Goal: Task Accomplishment & Management: Use online tool/utility

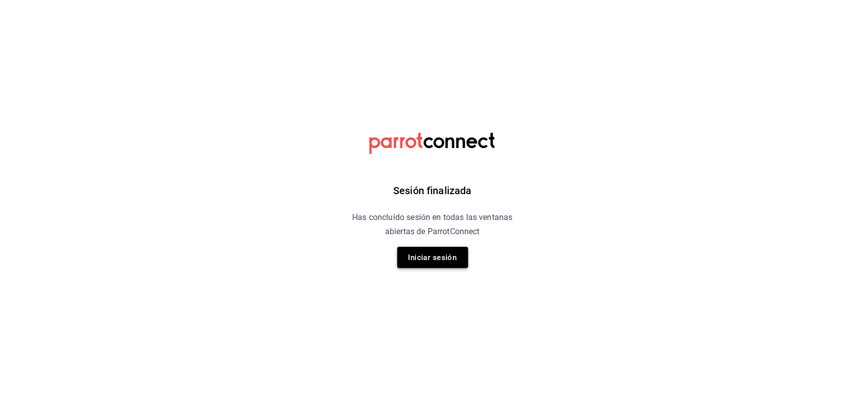
click at [460, 254] on button "Iniciar sesión" at bounding box center [432, 257] width 71 height 21
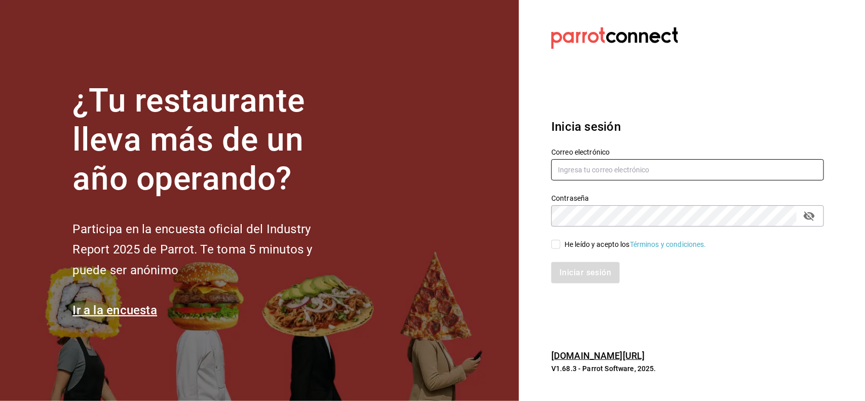
type input "multiuser@napolipizza.com"
click at [557, 247] on input "He leído y acepto los Términos y condiciones." at bounding box center [556, 244] width 9 height 9
checkbox input "true"
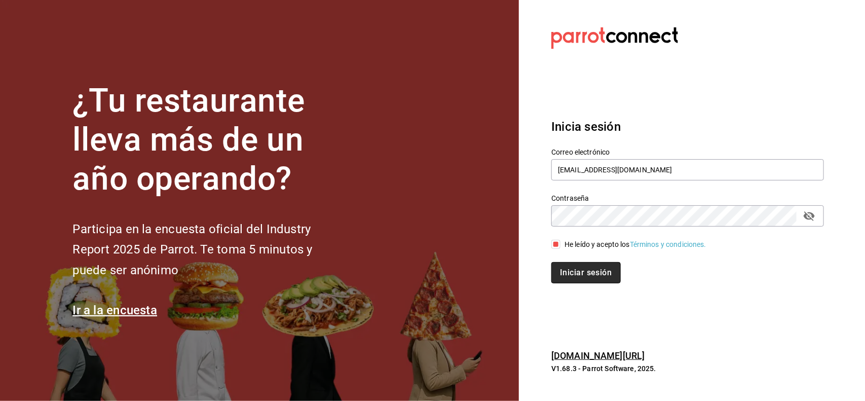
click at [595, 282] on button "Iniciar sesión" at bounding box center [586, 272] width 69 height 21
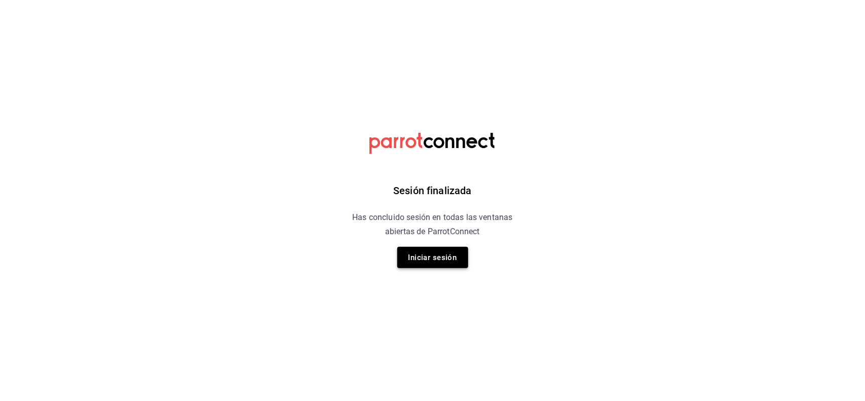
click at [455, 267] on button "Iniciar sesión" at bounding box center [432, 257] width 71 height 21
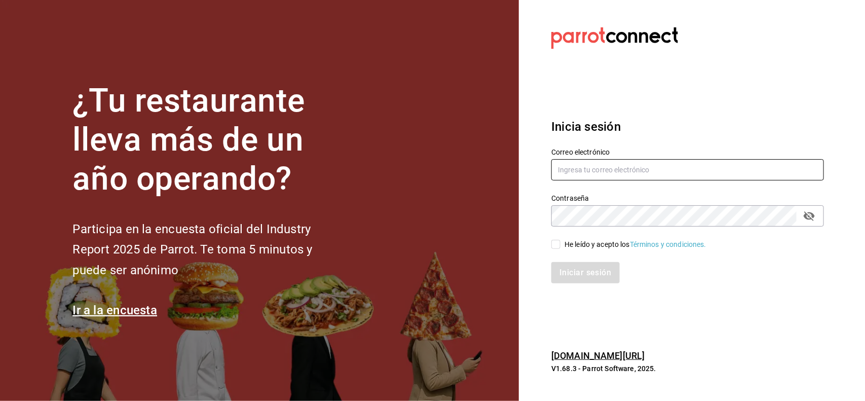
type input "multiuser@napolipizza.com"
click at [553, 247] on input "He leído y acepto los Términos y condiciones." at bounding box center [556, 244] width 9 height 9
checkbox input "true"
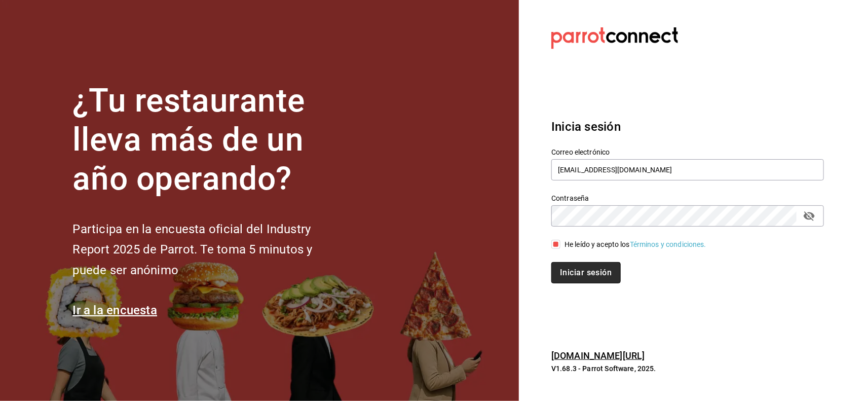
click at [583, 270] on button "Iniciar sesión" at bounding box center [586, 272] width 69 height 21
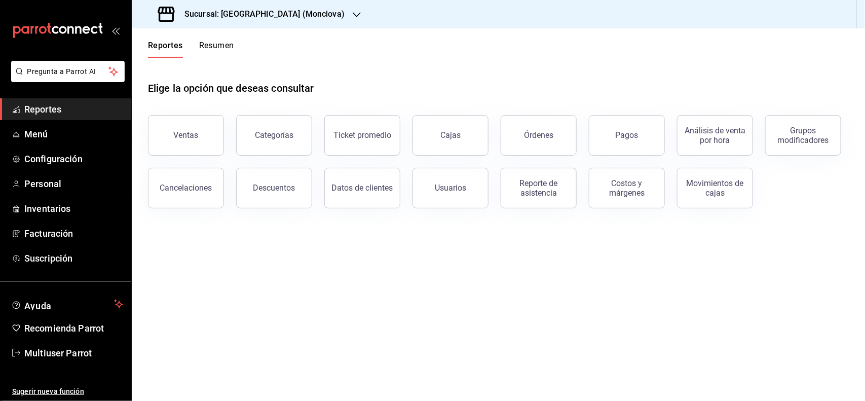
click at [291, 18] on div "Sucursal: [GEOGRAPHIC_DATA] (Monclova)" at bounding box center [252, 14] width 225 height 28
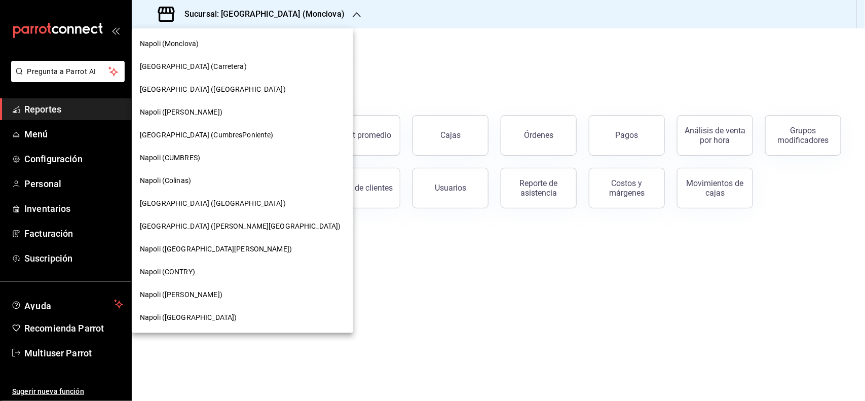
click at [180, 159] on span "Napoli (CUMBRES)" at bounding box center [170, 158] width 60 height 11
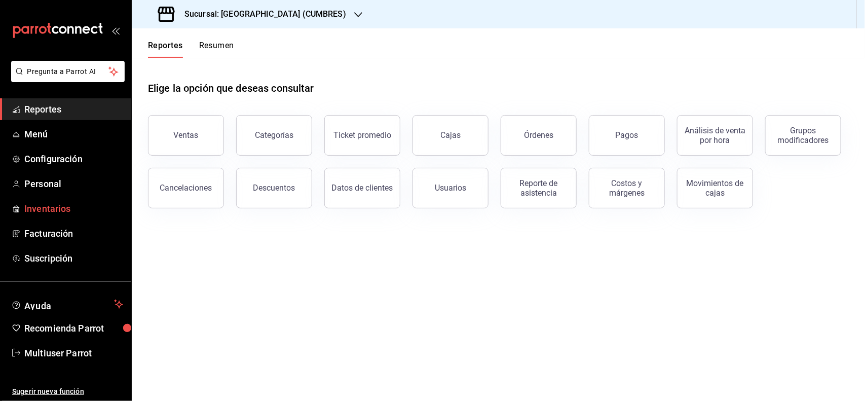
click at [61, 211] on span "Inventarios" at bounding box center [73, 209] width 99 height 14
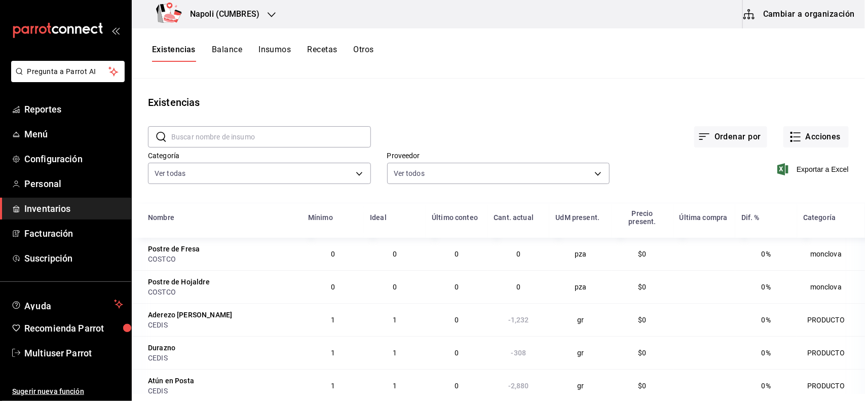
click at [373, 52] on button "Otros" at bounding box center [364, 53] width 20 height 17
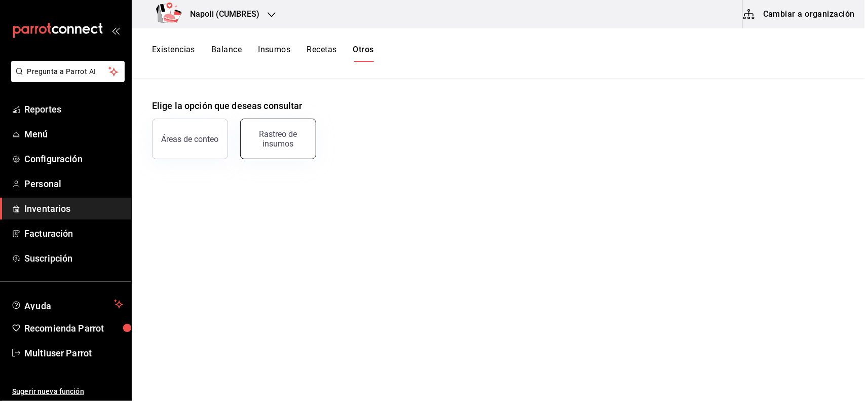
click at [254, 145] on div "Rastreo de insumos" at bounding box center [278, 138] width 63 height 19
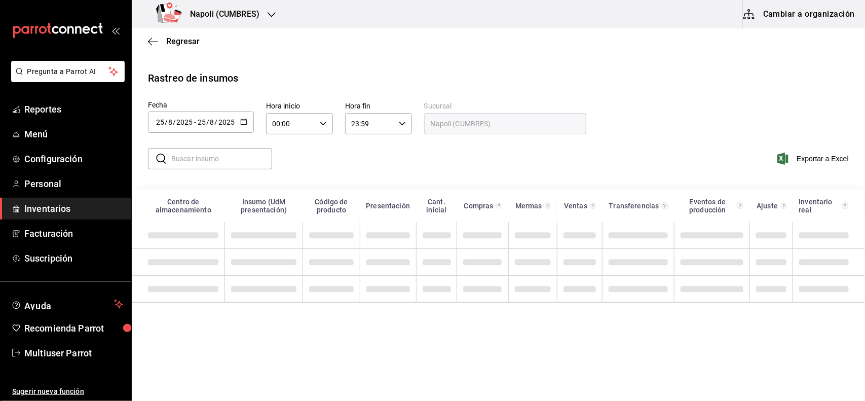
click at [247, 122] on div "[DATE] [DATE] - [DATE] [DATE]" at bounding box center [201, 122] width 106 height 21
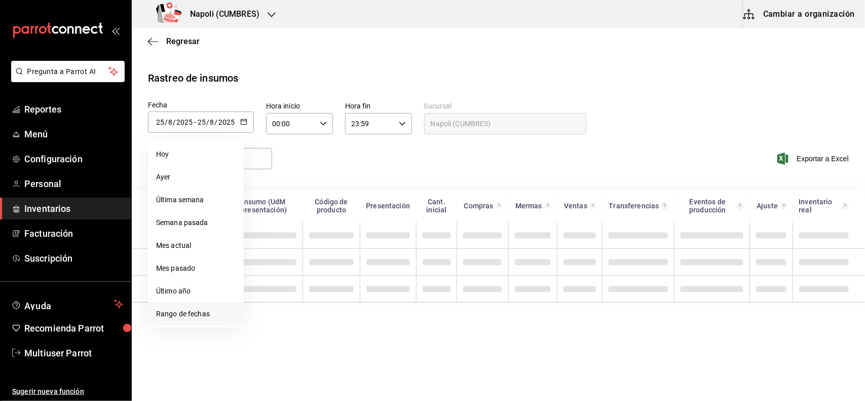
click at [207, 313] on li "Rango de fechas" at bounding box center [196, 314] width 96 height 23
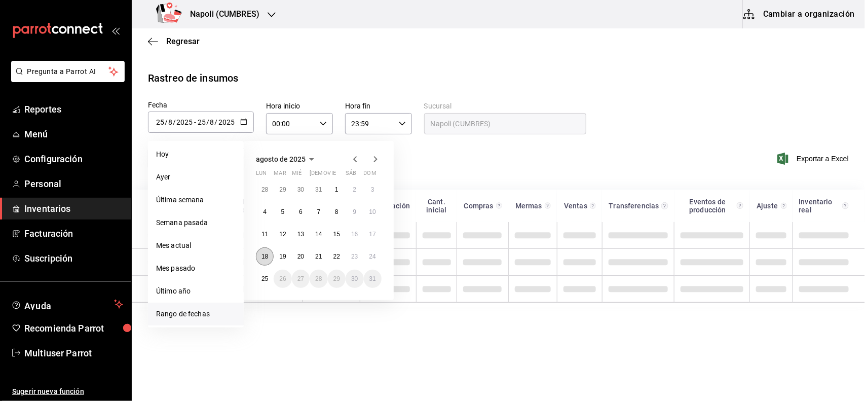
click at [264, 261] on button "18" at bounding box center [265, 256] width 18 height 18
click at [374, 259] on abbr "24" at bounding box center [373, 256] width 7 height 7
type input "[DATE]"
type input "18"
type input "[DATE]"
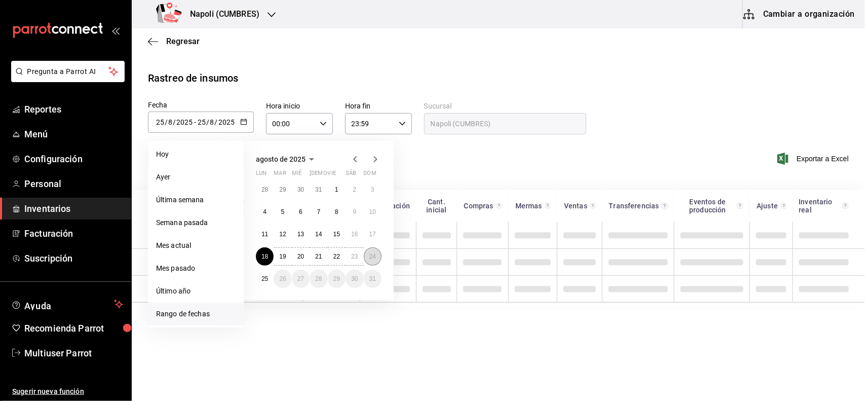
type input "24"
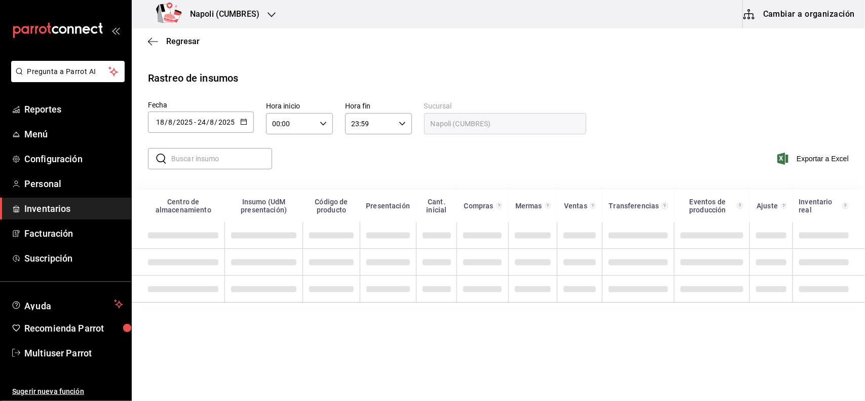
click at [230, 161] on input "text" at bounding box center [221, 159] width 101 height 20
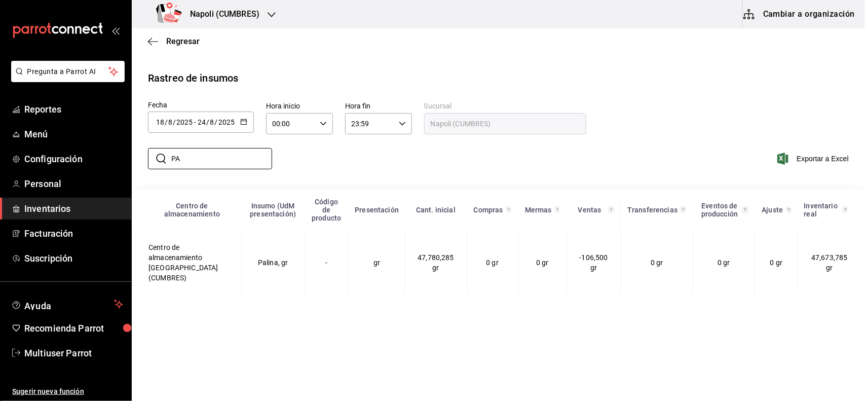
type input "P"
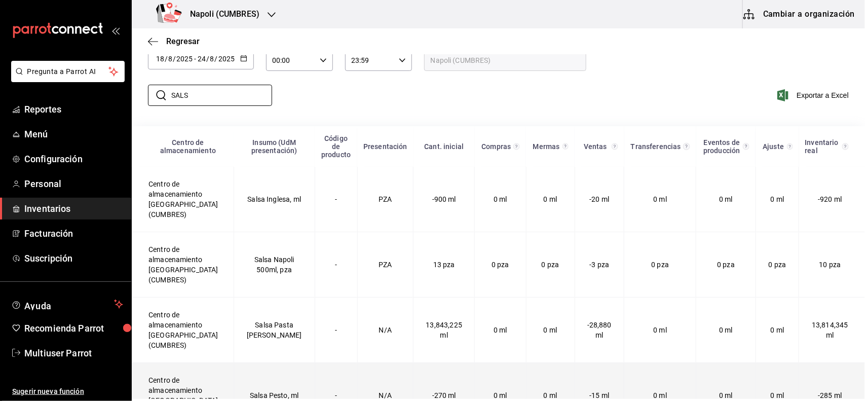
scroll to position [104, 0]
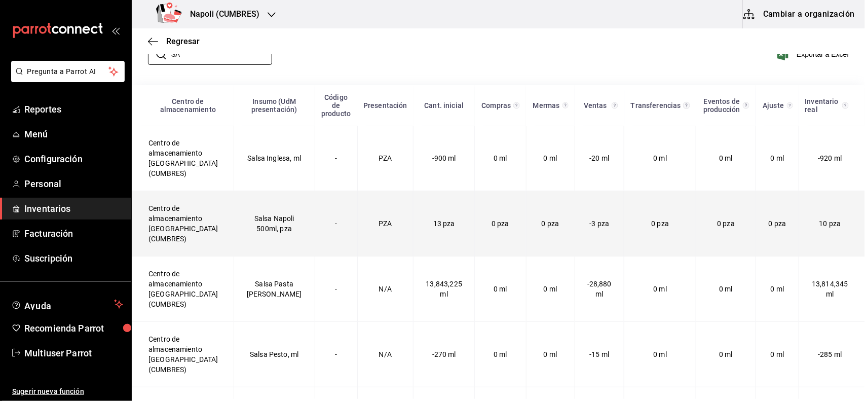
type input "S"
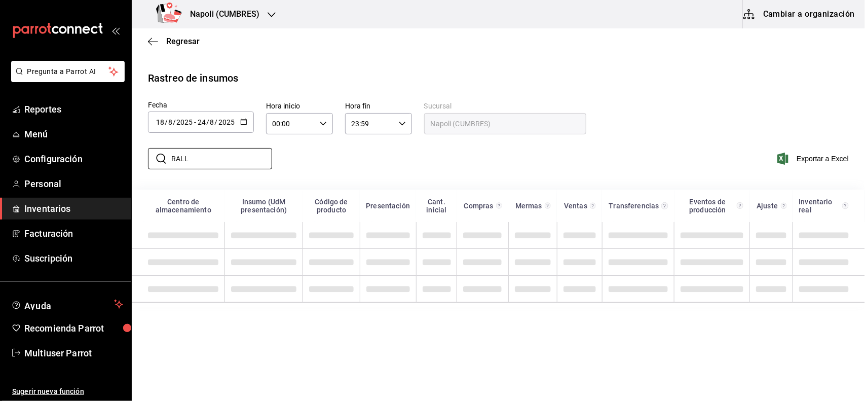
scroll to position [0, 0]
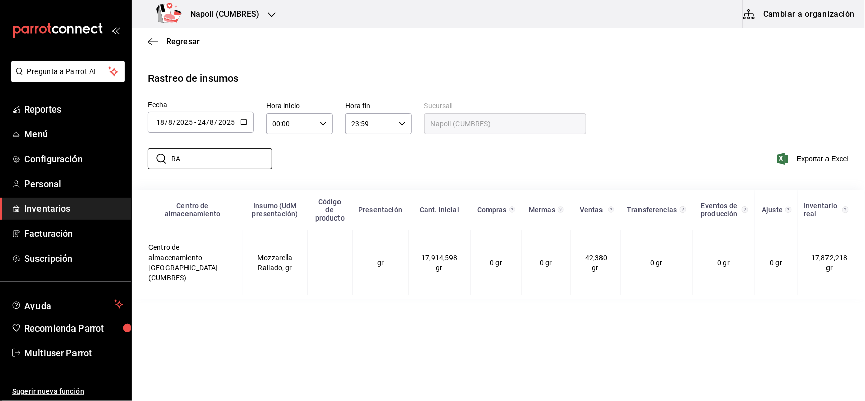
type input "R"
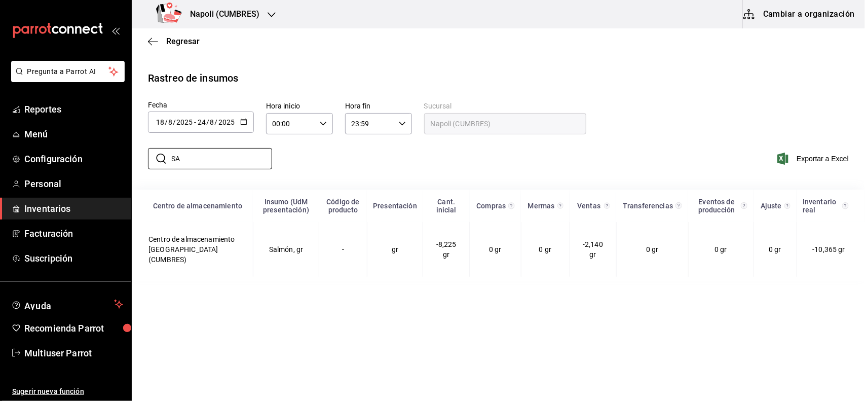
type input "S"
type input "P"
type input "C"
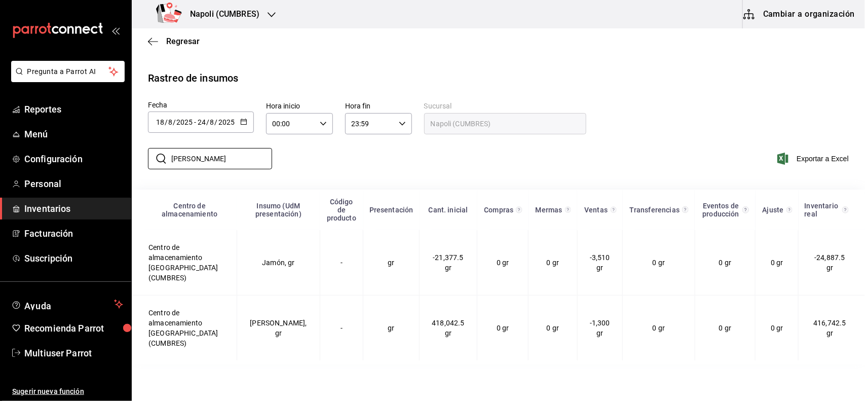
type input "J"
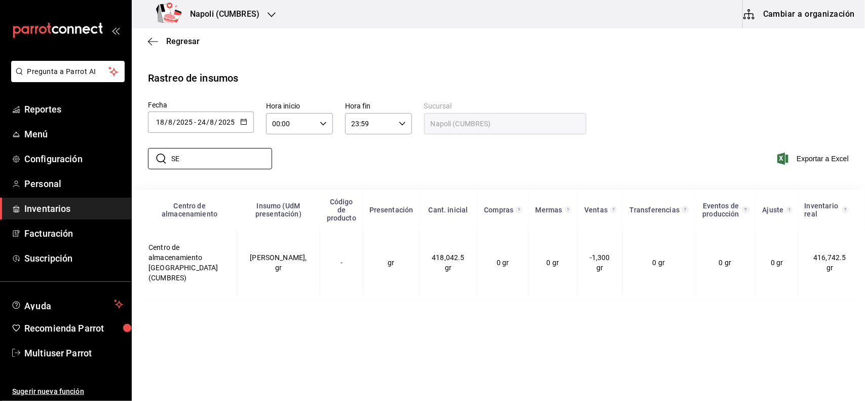
type input "S"
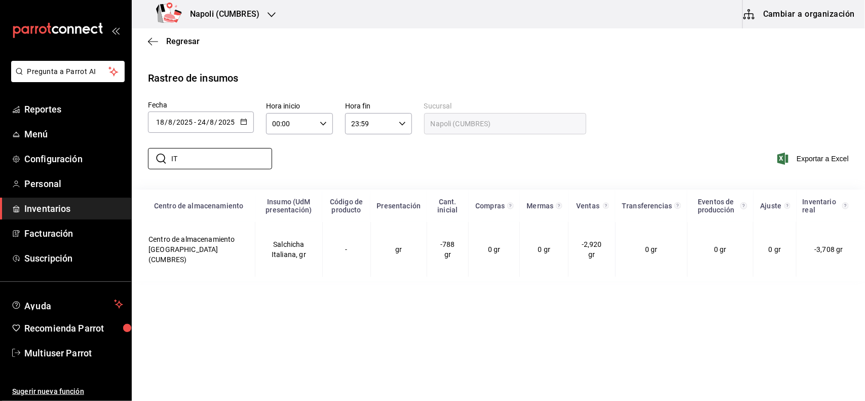
type input "I"
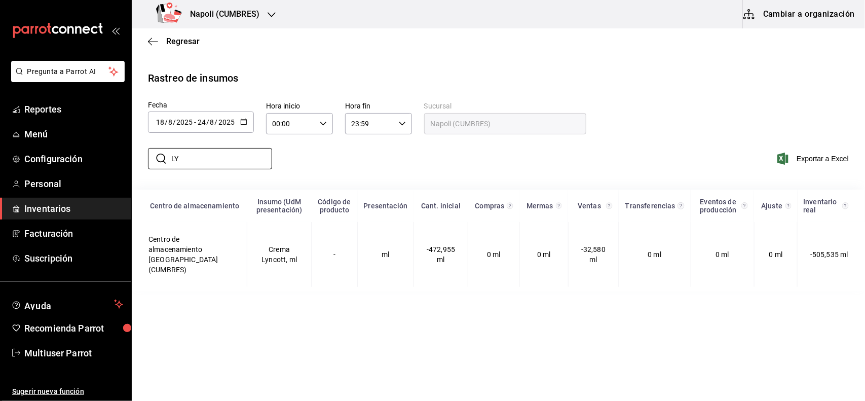
type input "L"
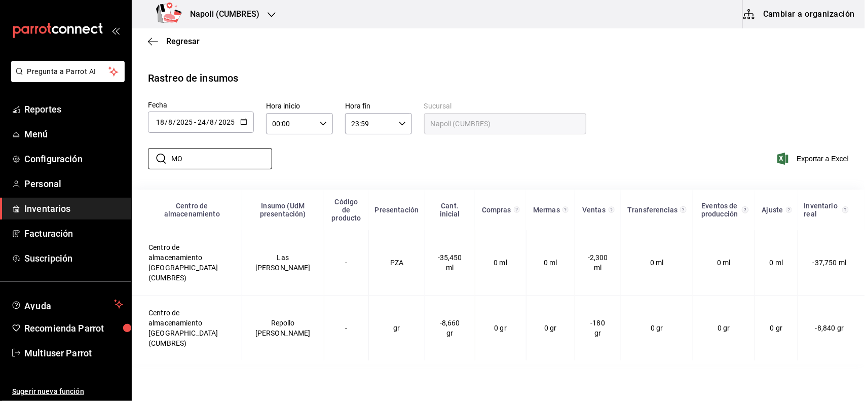
type input "M"
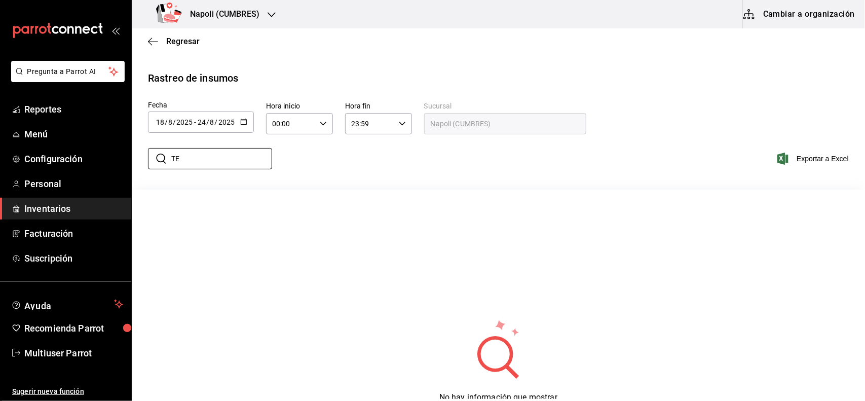
type input "T"
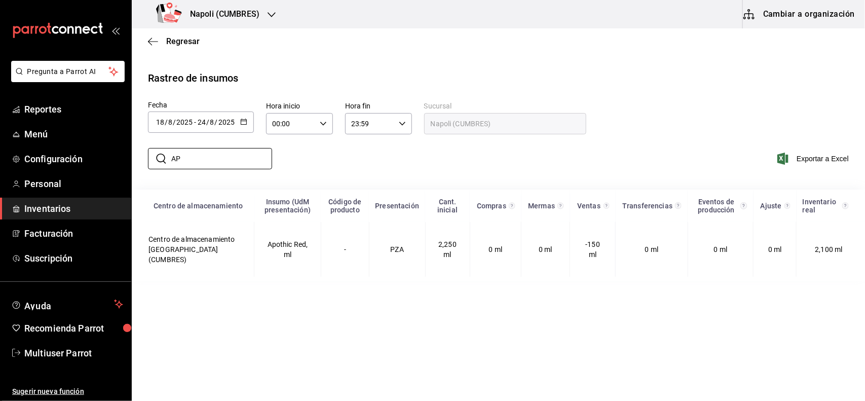
type input "A"
type input "3"
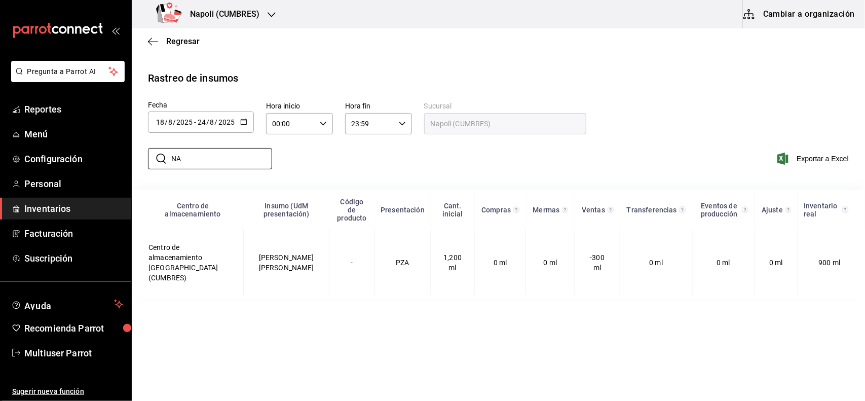
type input "N"
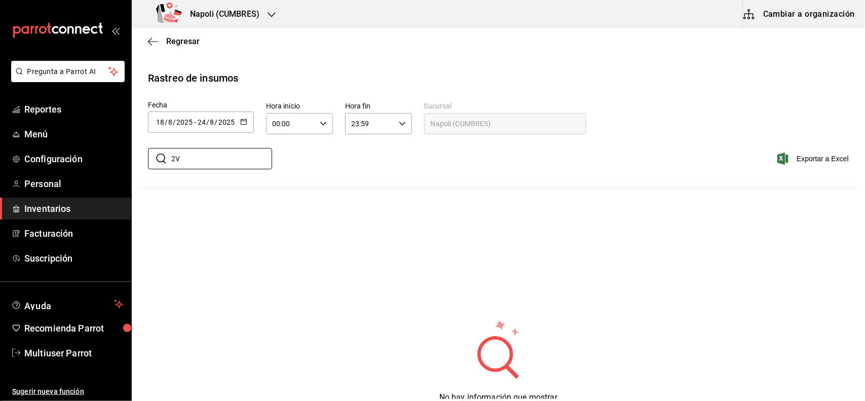
type input "2"
type input "B"
type input "H"
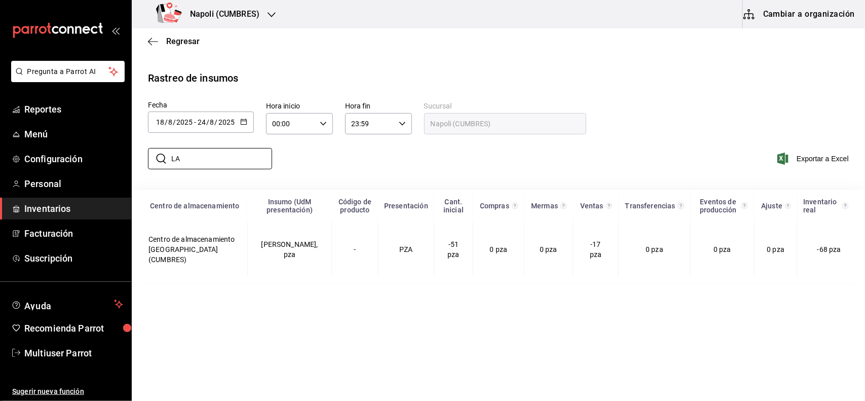
type input "L"
type input "F"
type input "P"
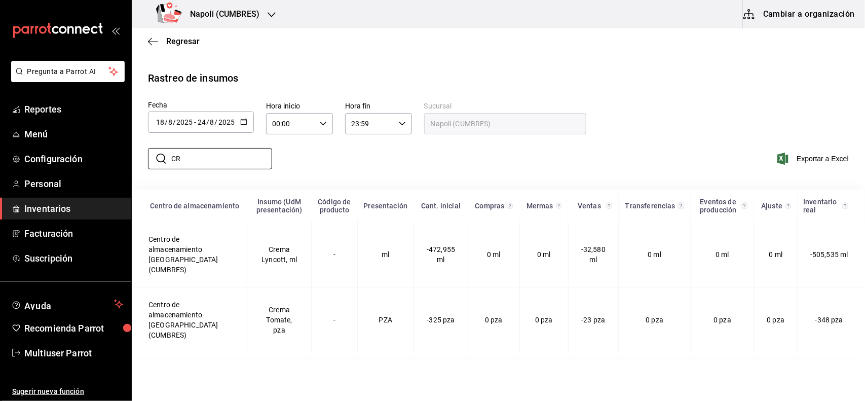
type input "C"
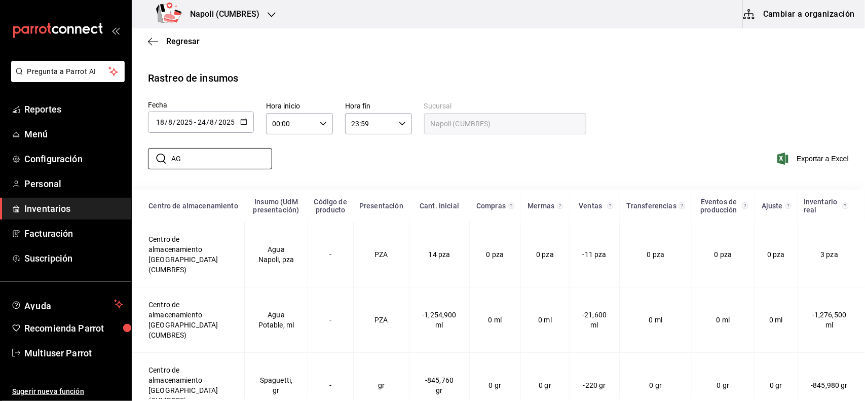
type input "A"
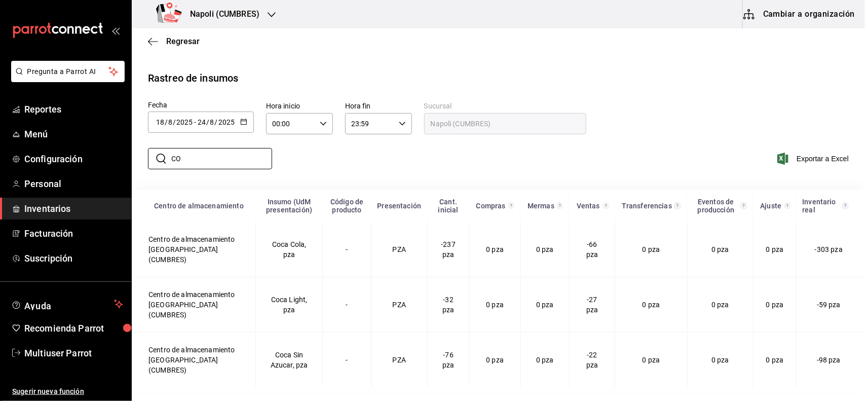
type input "C"
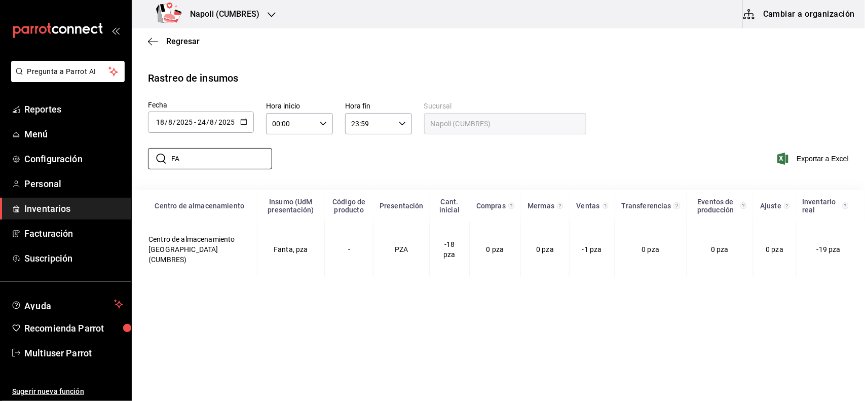
type input "F"
type input "S"
type input "J"
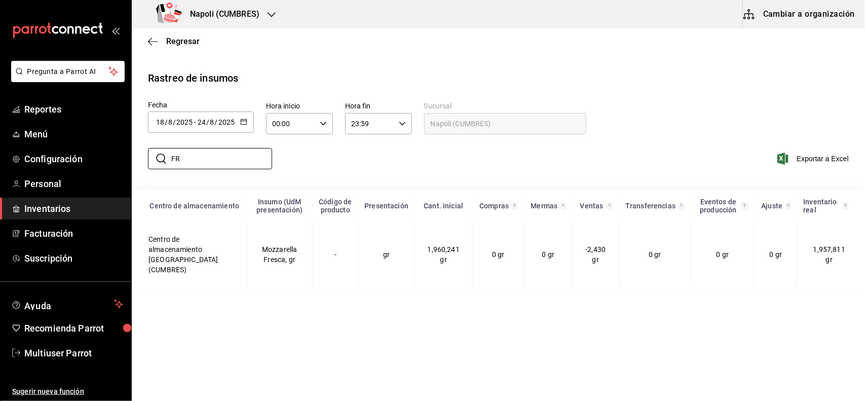
type input "F"
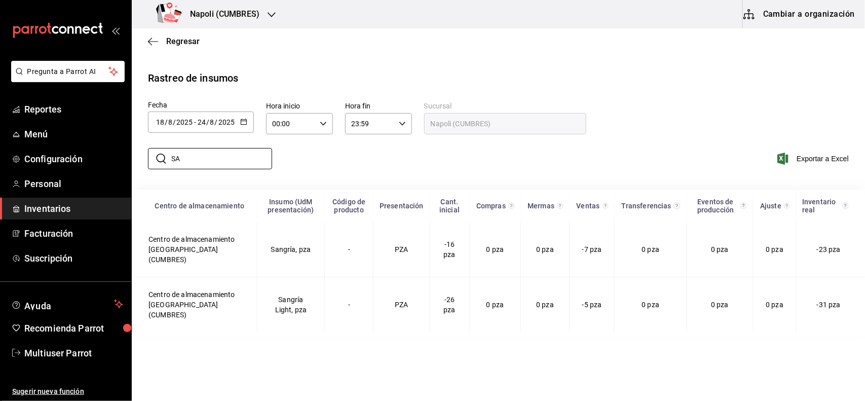
type input "S"
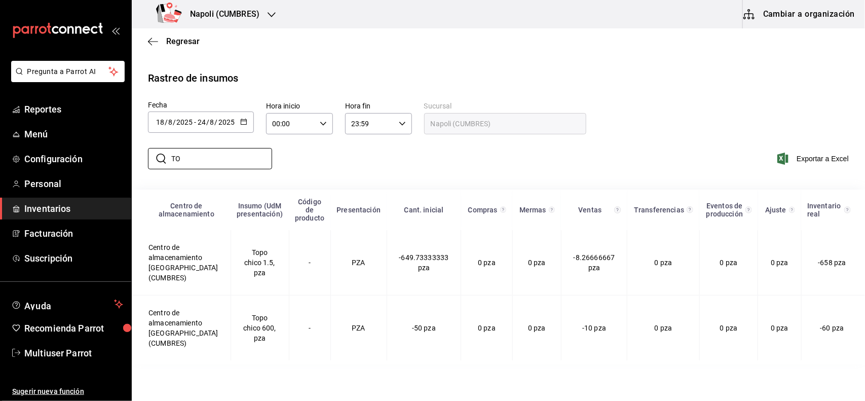
type input "T"
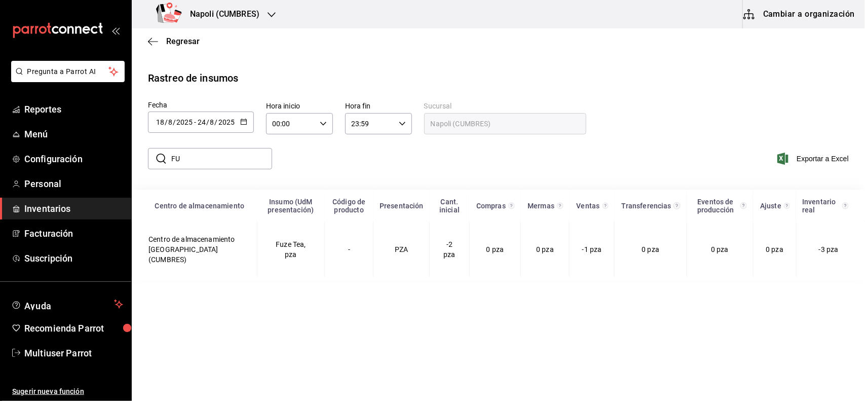
type input "F"
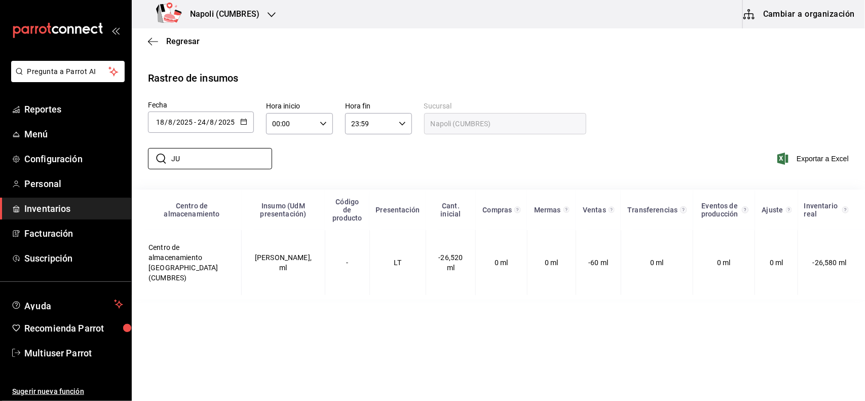
type input "J"
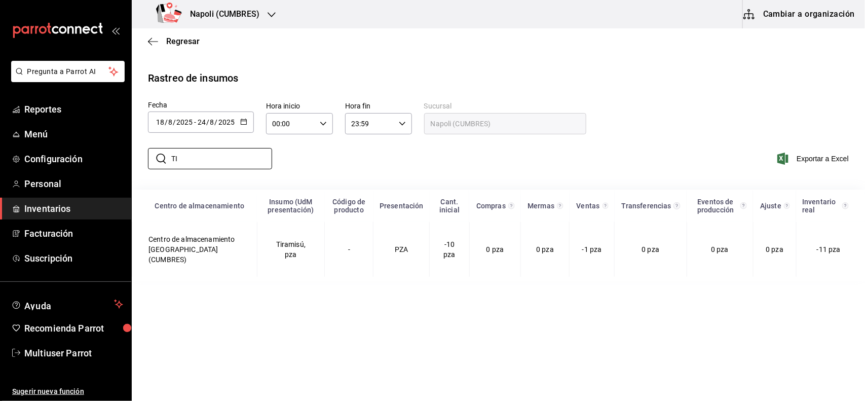
type input "T"
type input "C"
type input "B"
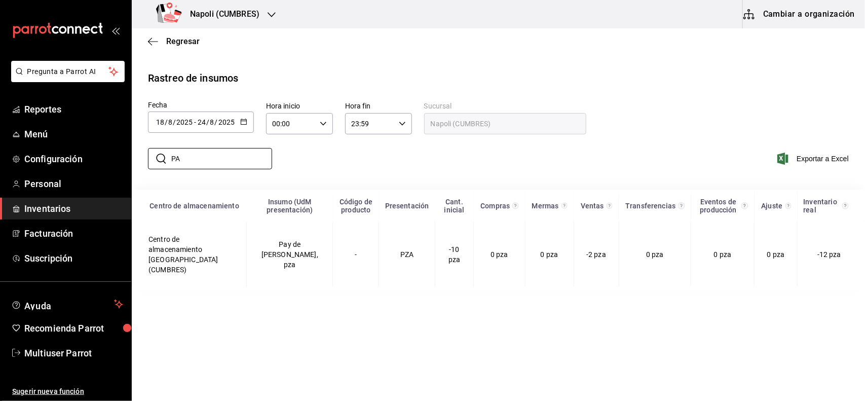
type input "P"
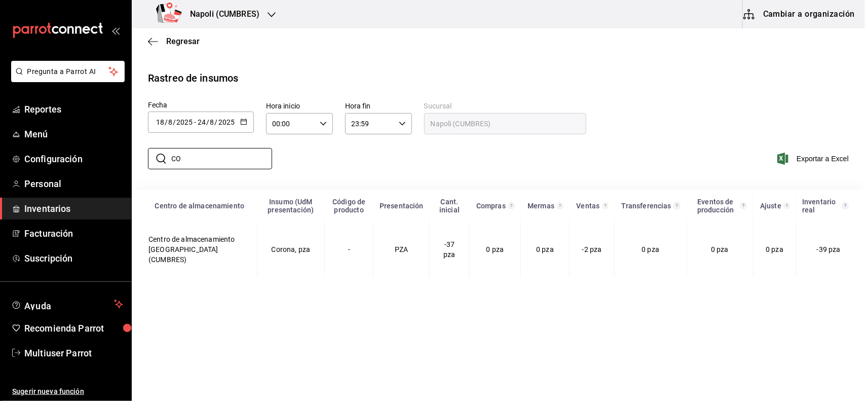
type input "C"
type input "V"
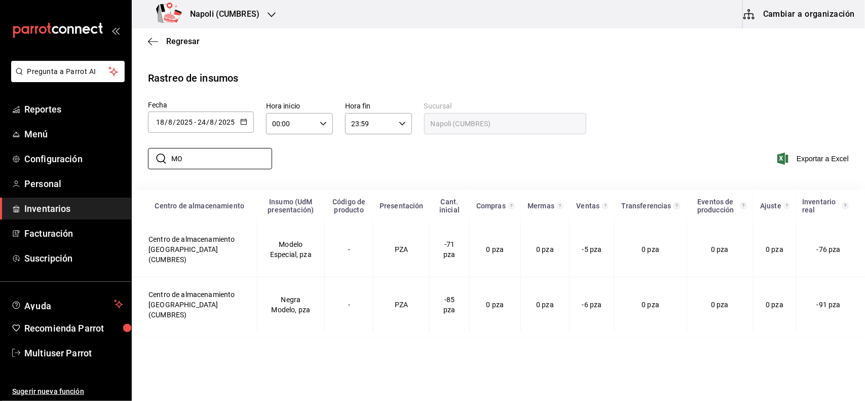
type input "M"
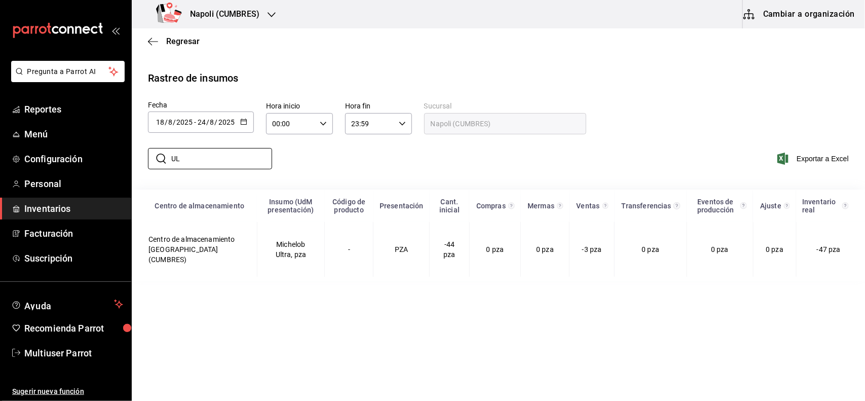
type input "U"
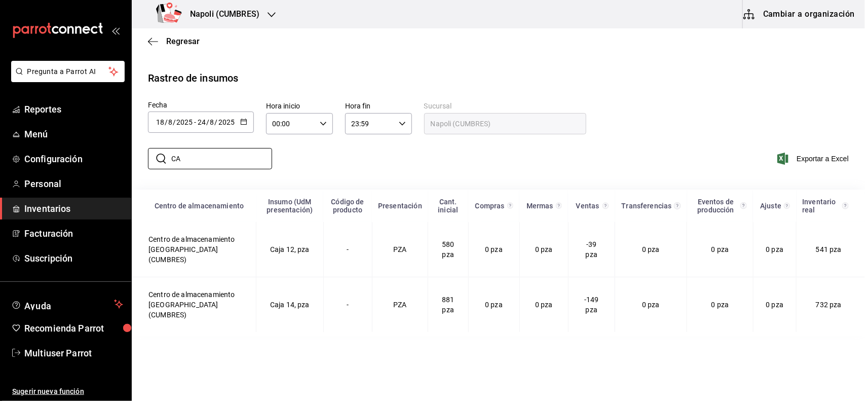
type input "C"
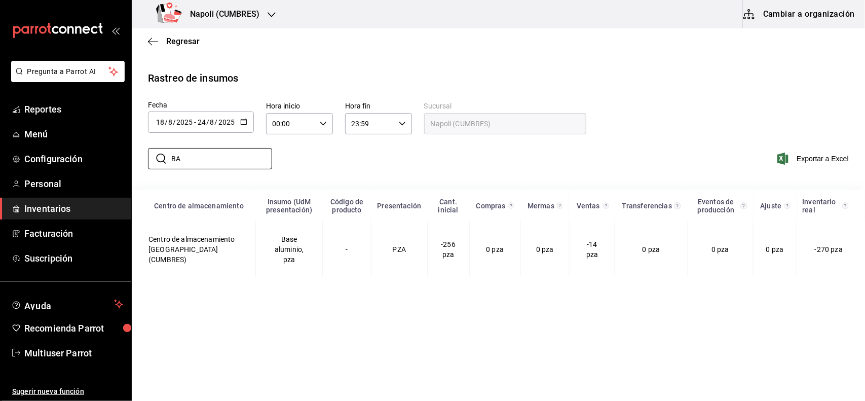
type input "B"
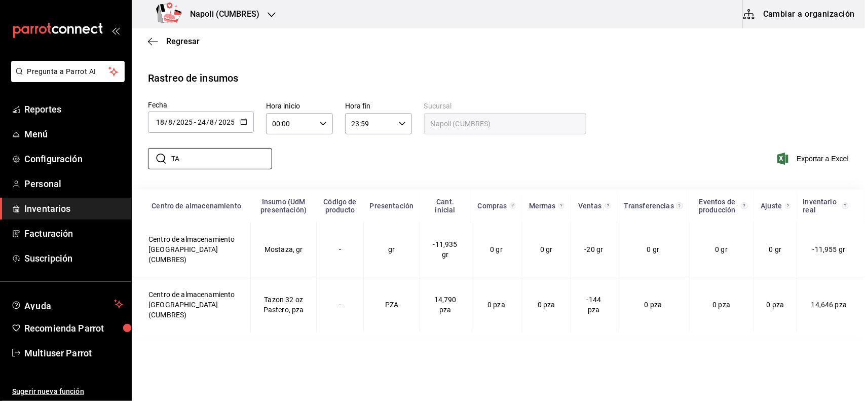
type input "T"
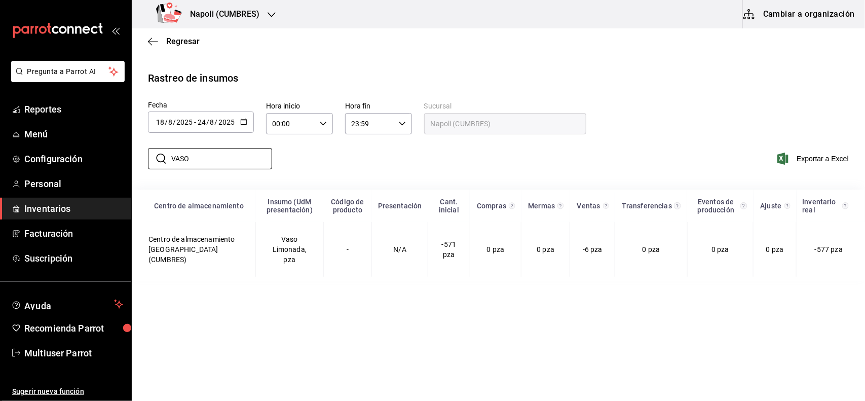
type input "VASO"
click at [274, 18] on icon "button" at bounding box center [272, 15] width 8 height 8
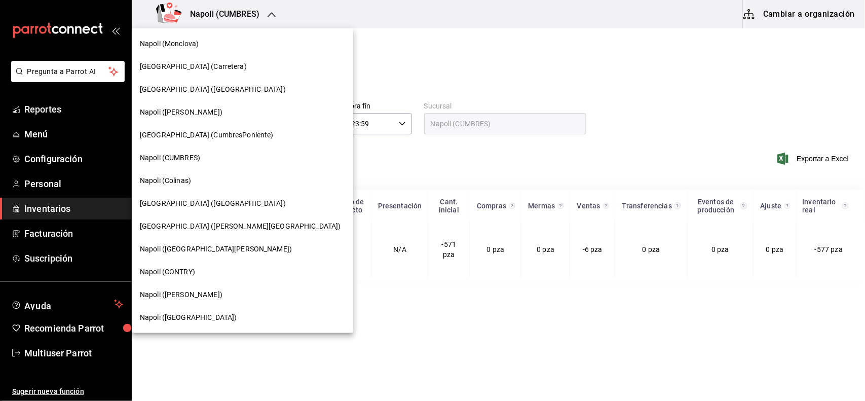
click at [187, 178] on span "Napoli (Colinas)" at bounding box center [165, 180] width 51 height 11
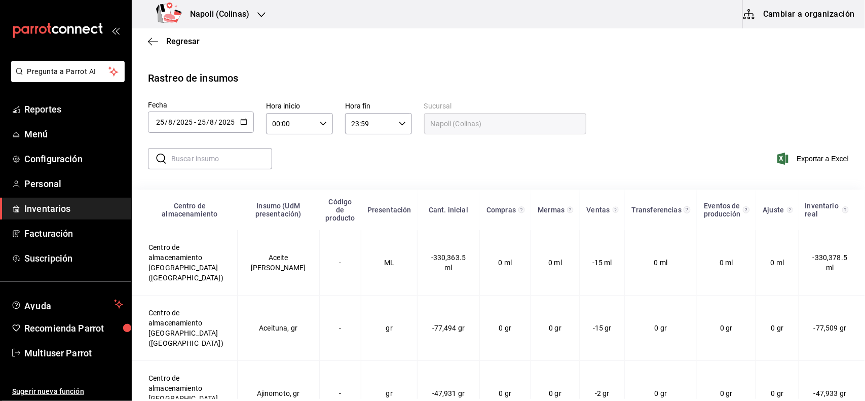
click at [242, 124] on icon "button" at bounding box center [243, 121] width 7 height 7
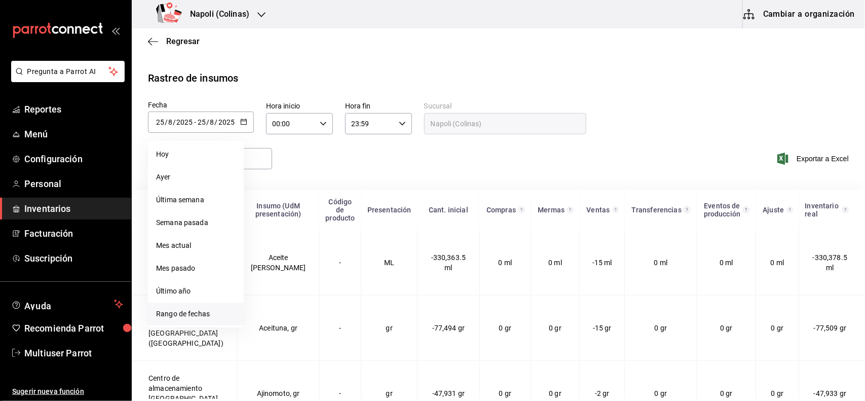
click at [217, 312] on li "Rango de fechas" at bounding box center [196, 314] width 96 height 23
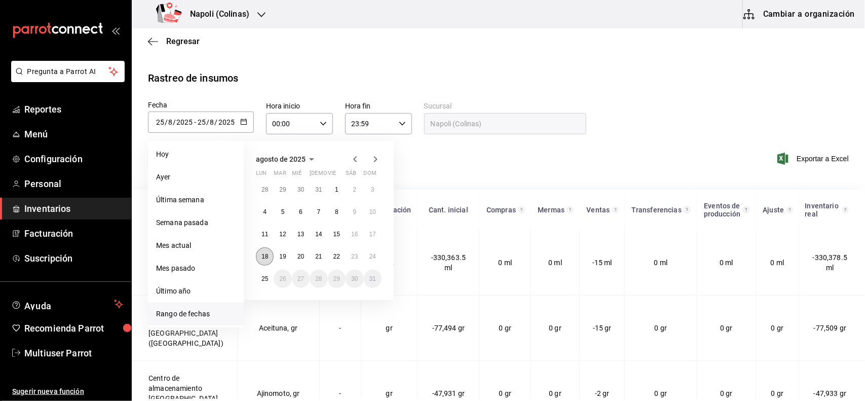
click at [267, 253] on abbr "18" at bounding box center [265, 256] width 7 height 7
click at [375, 253] on abbr "24" at bounding box center [373, 256] width 7 height 7
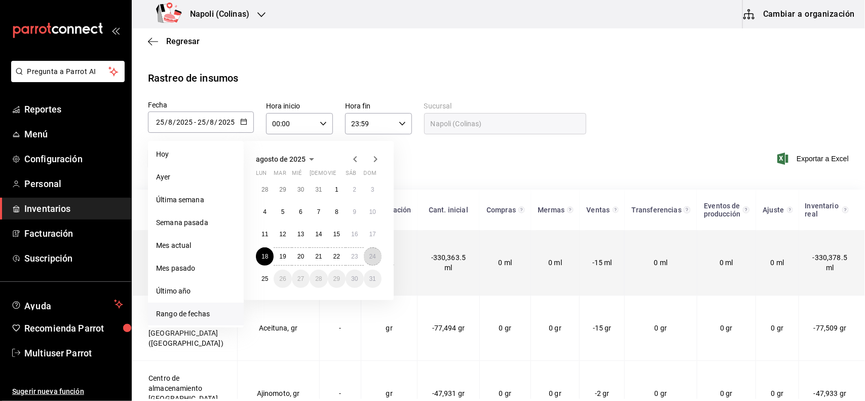
type input "[DATE]"
type input "18"
type input "[DATE]"
type input "24"
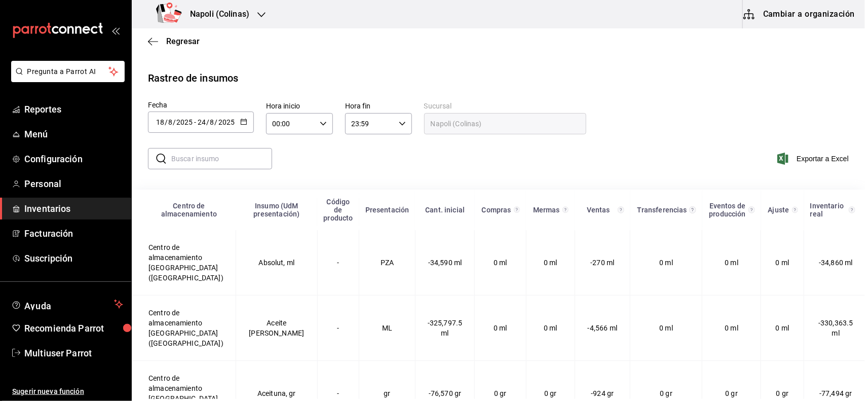
click at [241, 157] on input "text" at bounding box center [221, 159] width 101 height 20
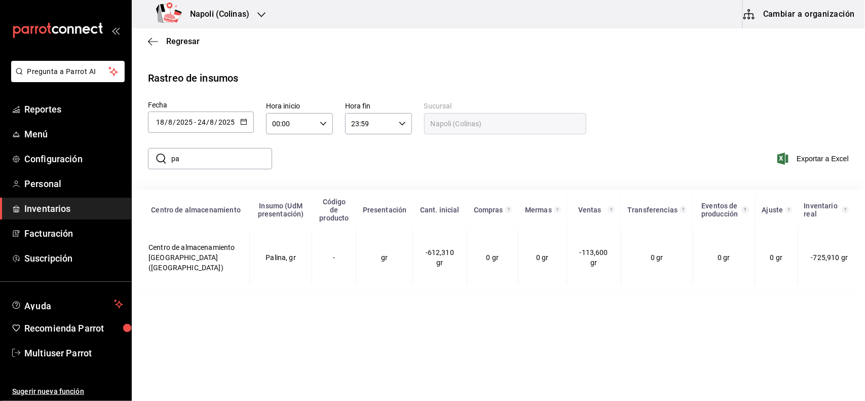
type input "p"
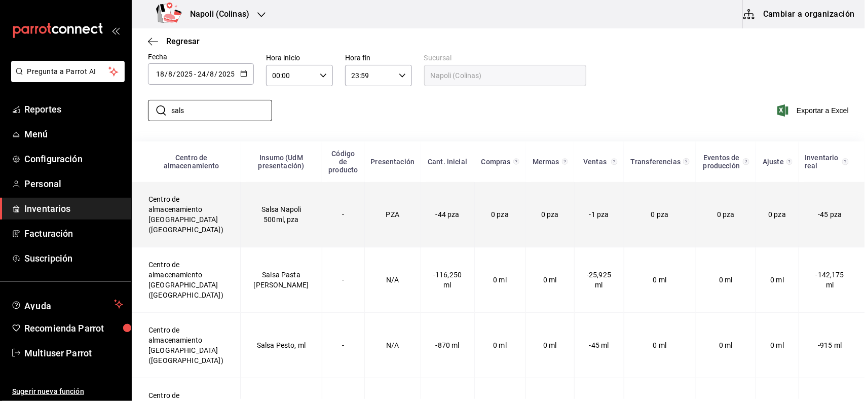
scroll to position [49, 0]
type input "s"
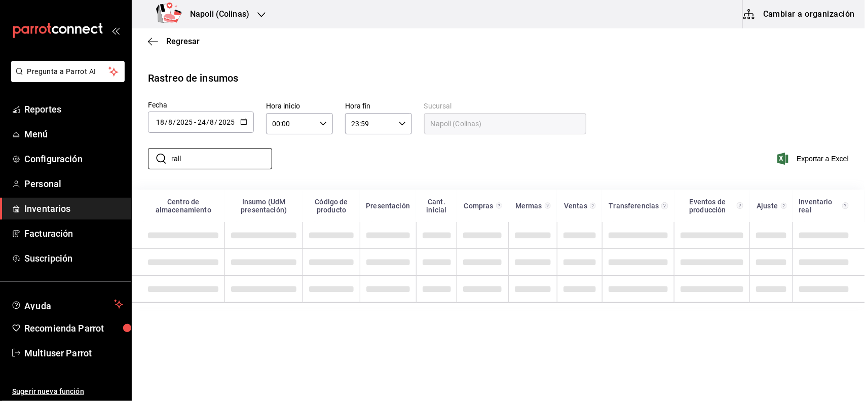
scroll to position [0, 0]
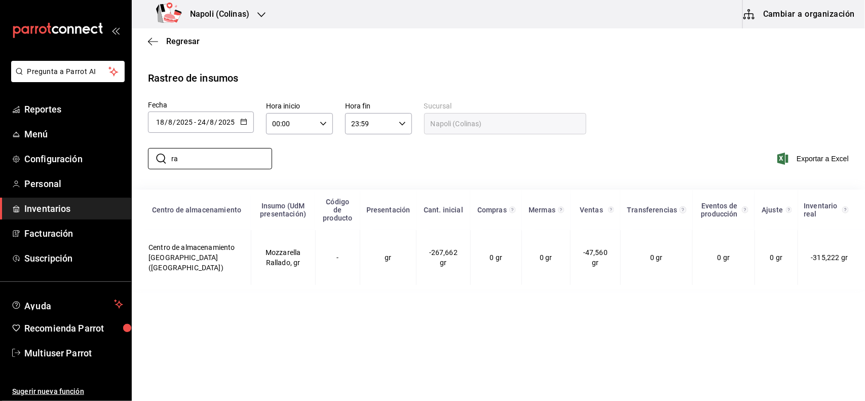
type input "r"
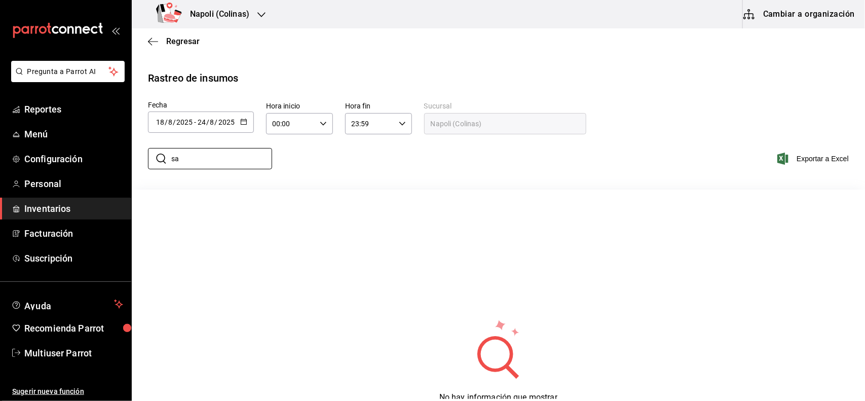
type input "s"
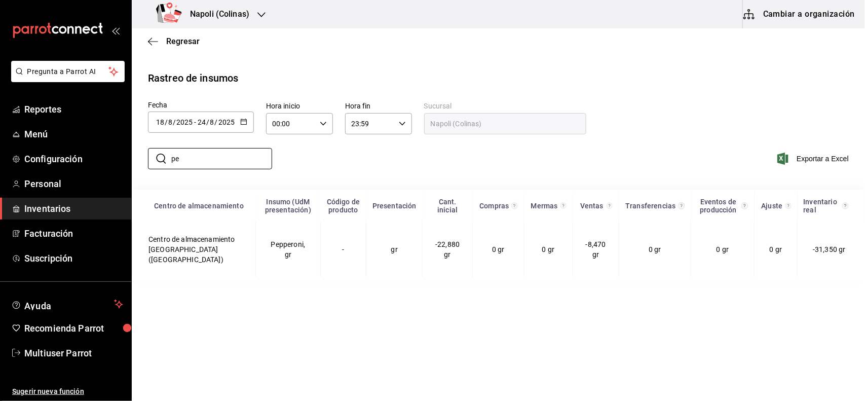
type input "p"
type input "c"
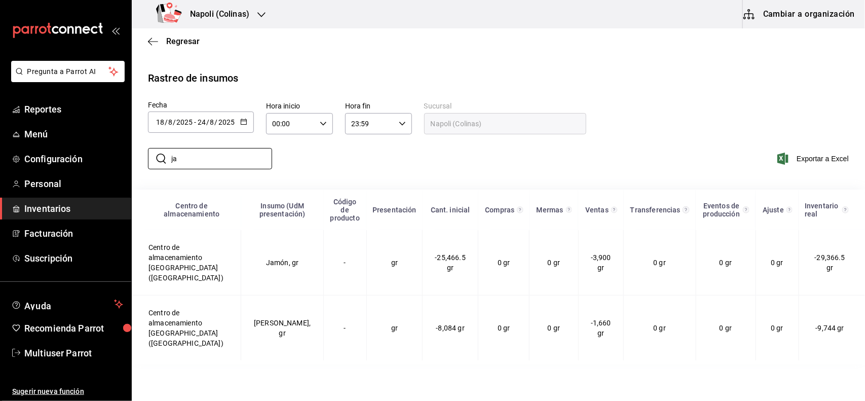
type input "j"
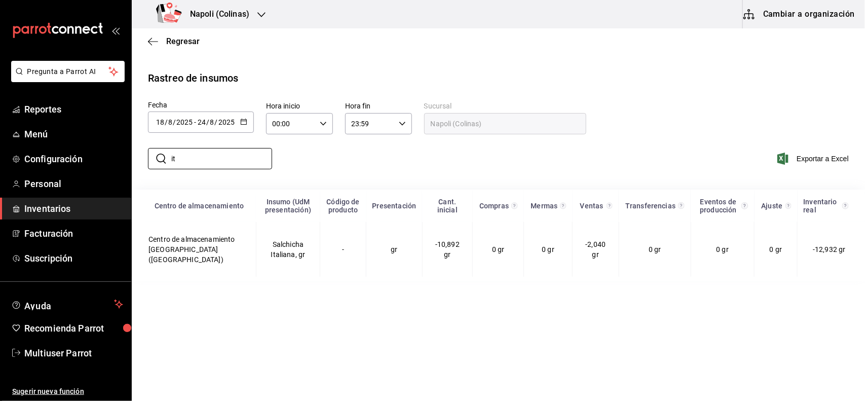
type input "i"
type input "l"
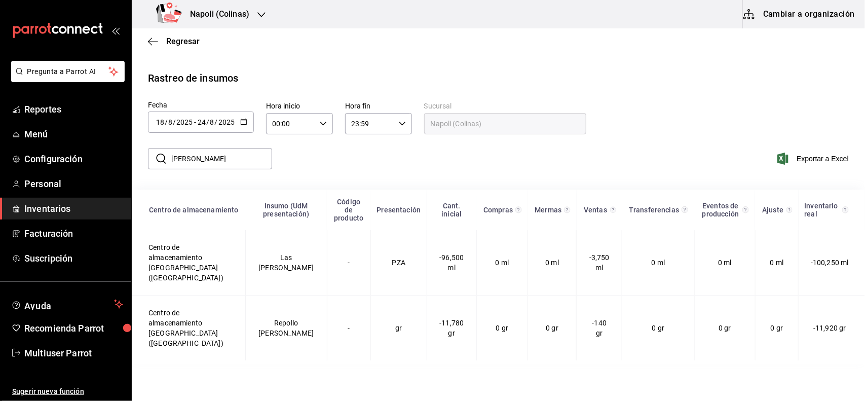
click at [209, 152] on input "mora" at bounding box center [221, 159] width 101 height 20
type input "m"
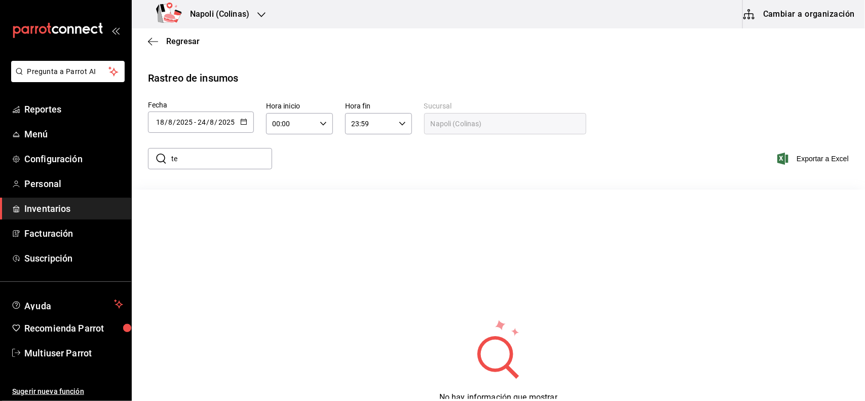
type input "t"
type input "a"
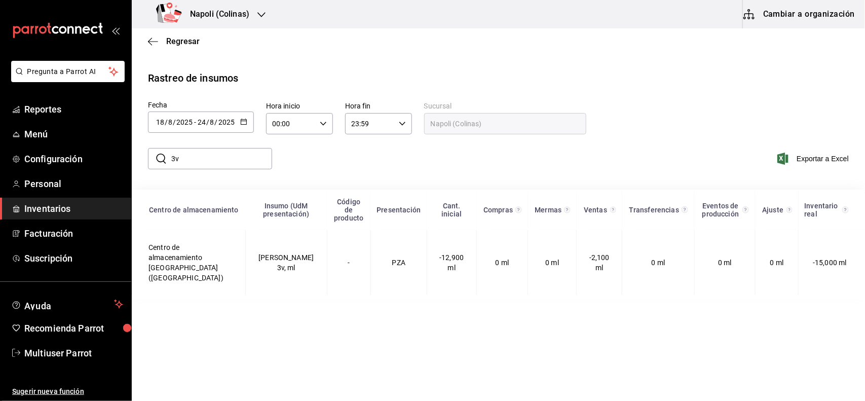
type input "3"
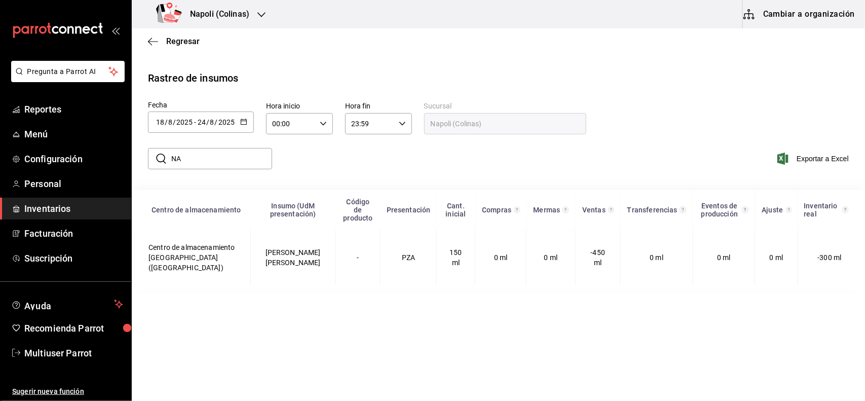
type input "N"
type input "2"
type input "B"
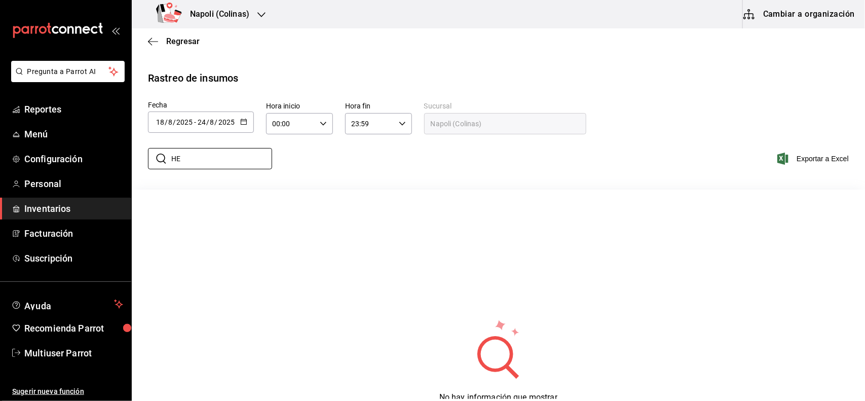
type input "H"
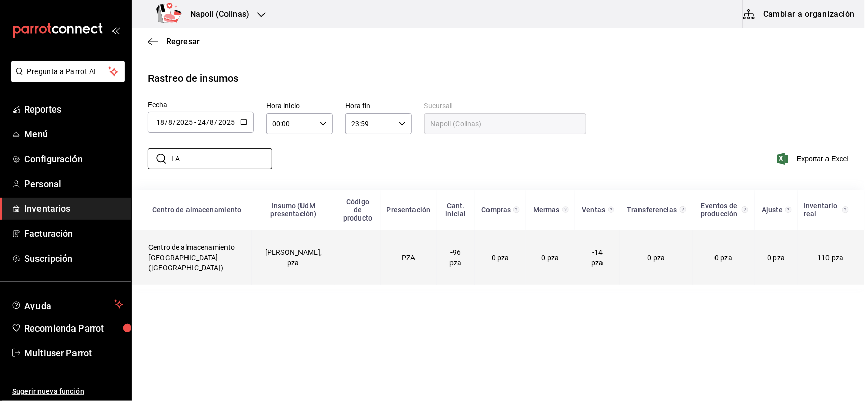
type input "L"
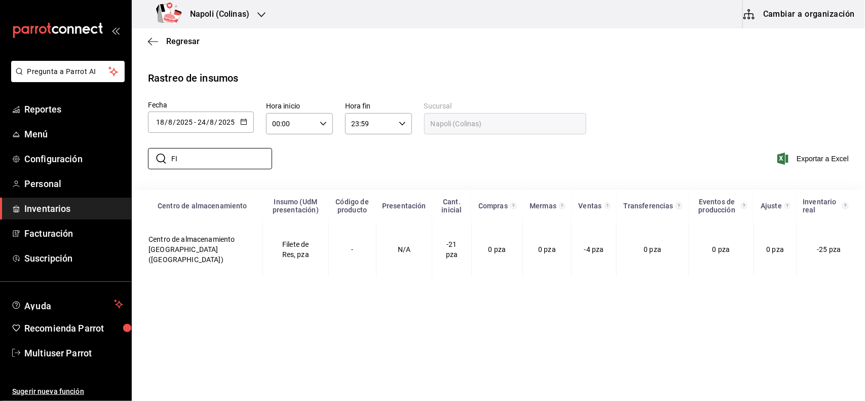
type input "F"
type input "P"
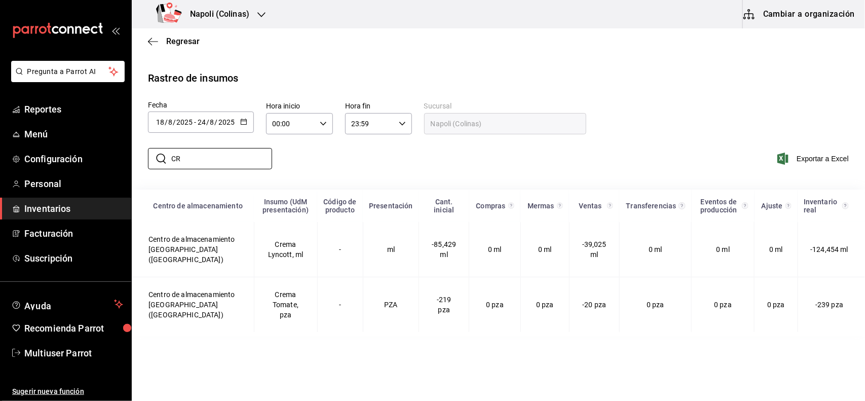
type input "C"
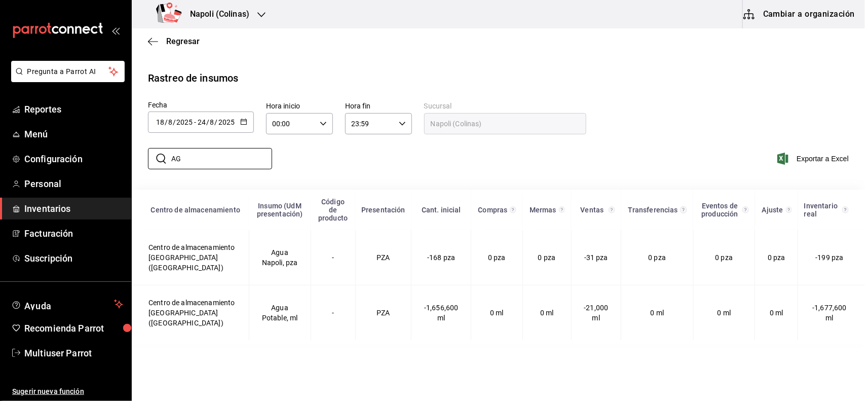
type input "A"
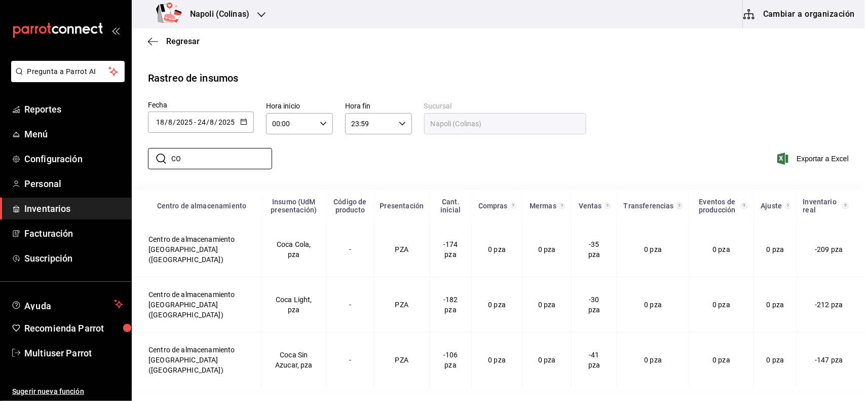
type input "C"
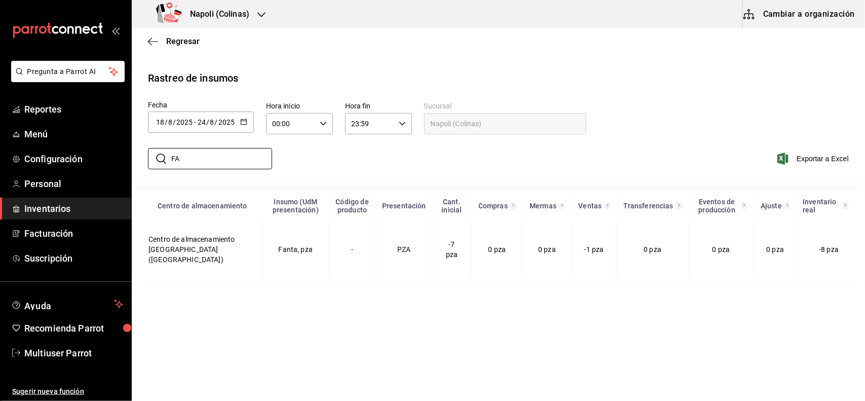
type input "F"
type input "S"
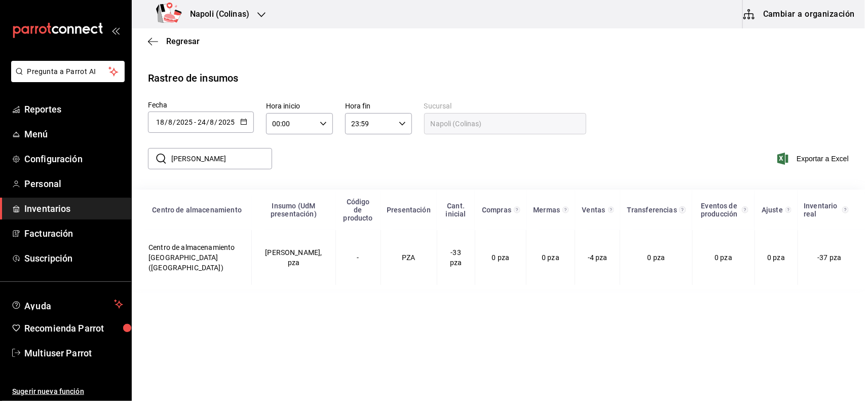
type input "J"
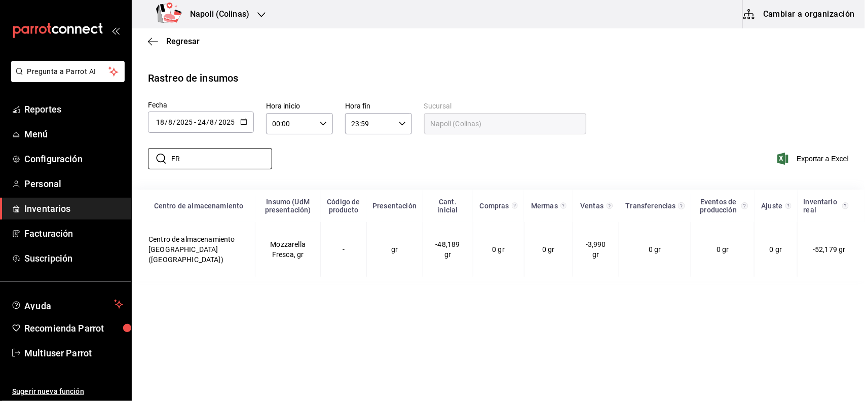
type input "F"
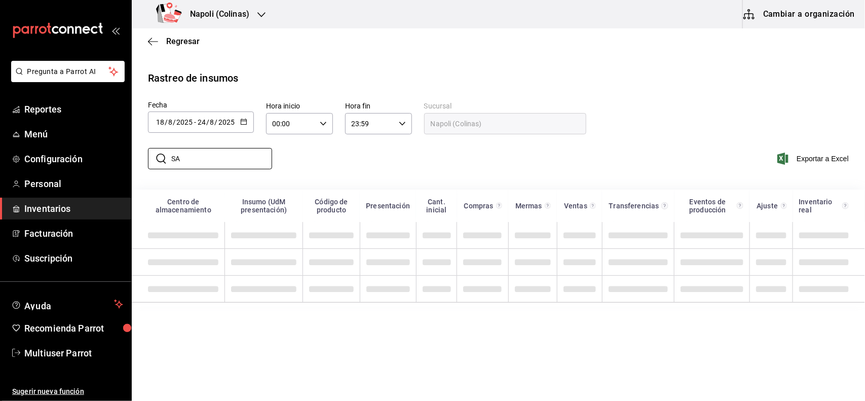
type input "S"
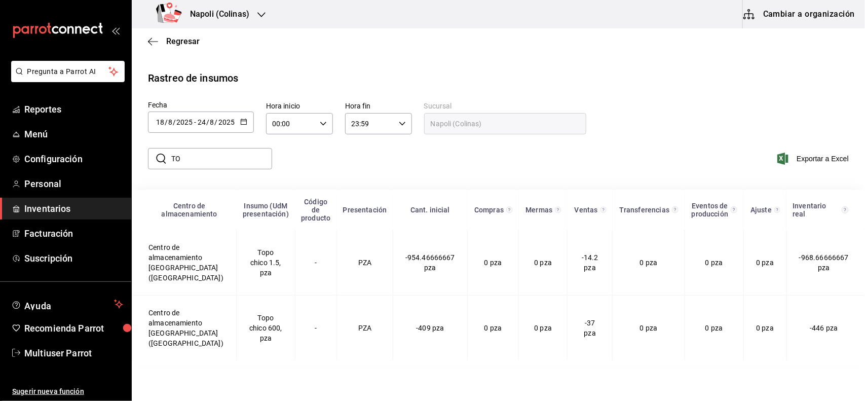
type input "T"
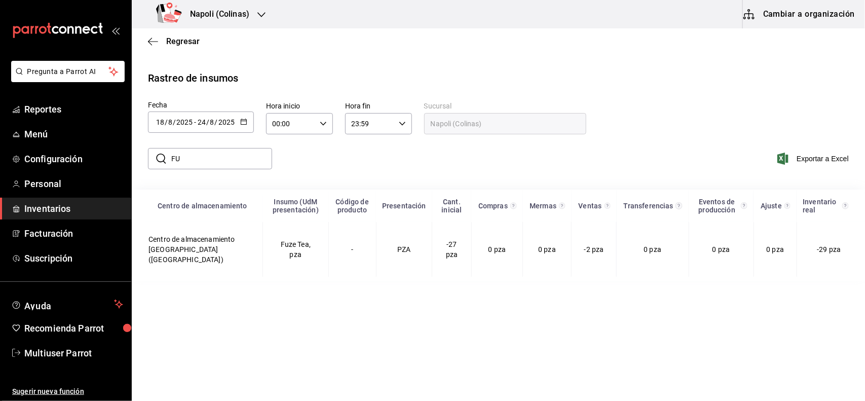
type input "F"
type input "T"
type input "C"
type input "B"
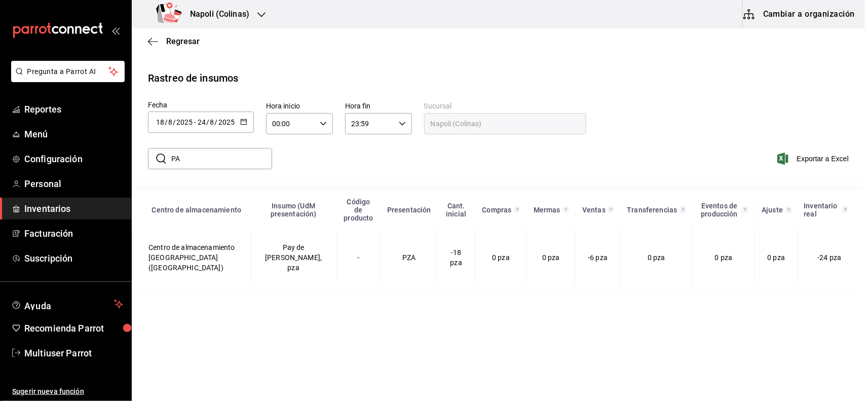
type input "P"
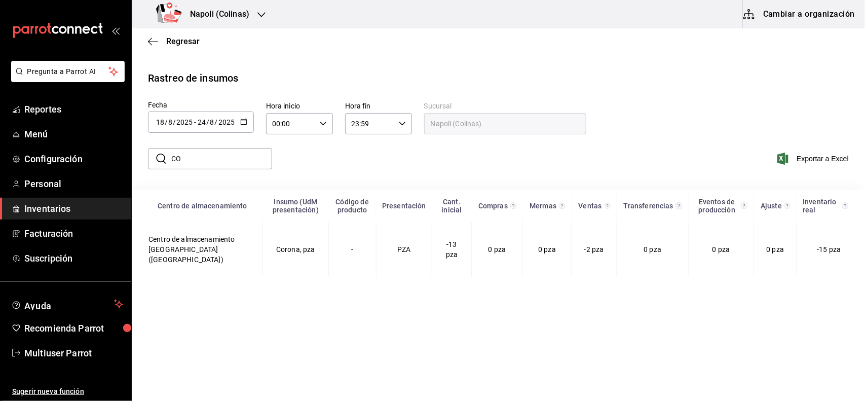
type input "C"
type input "M"
type input "V"
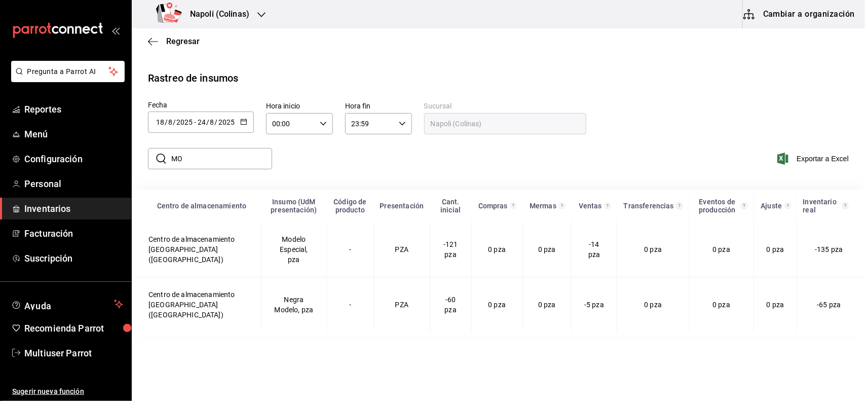
type input "M"
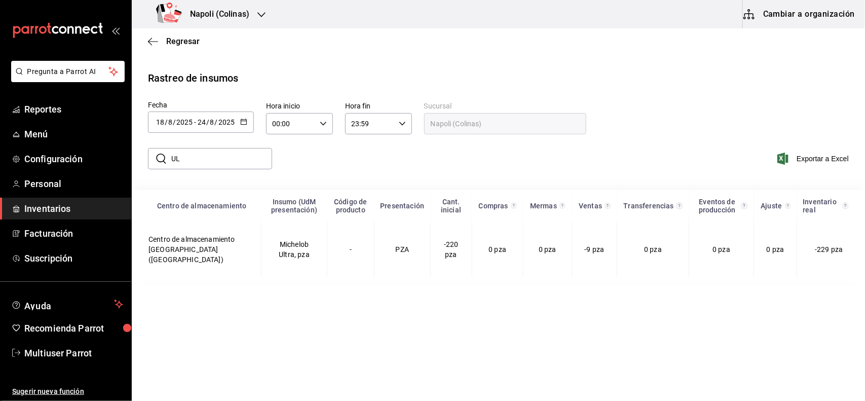
type input "U"
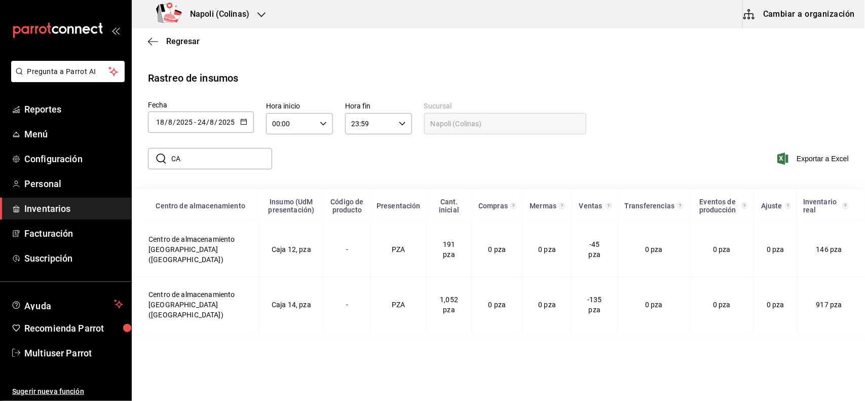
type input "C"
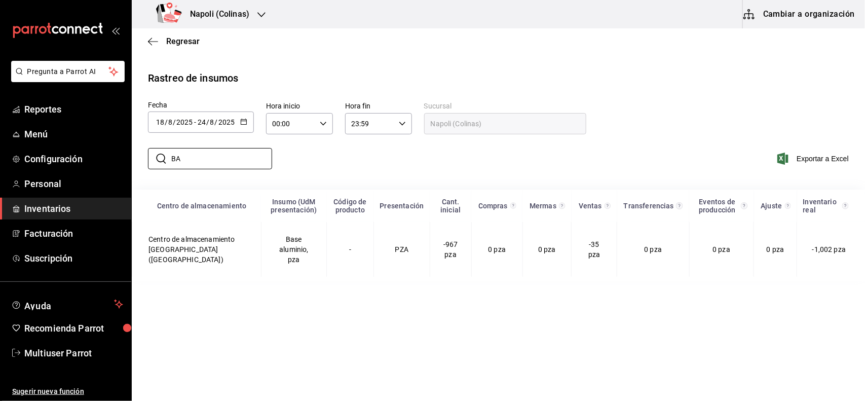
type input "B"
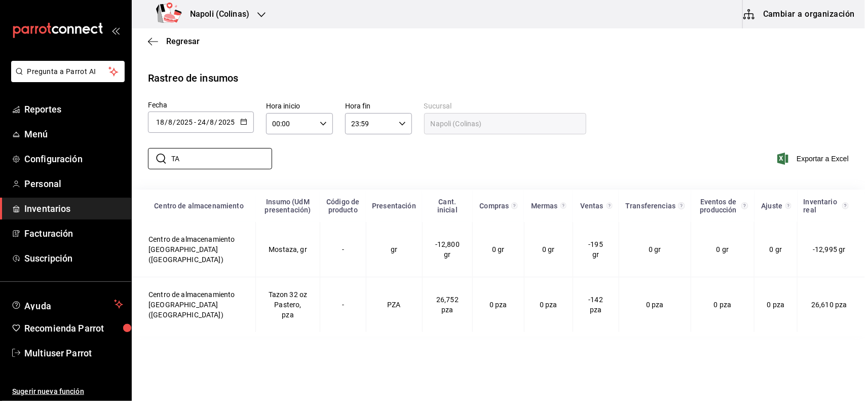
type input "T"
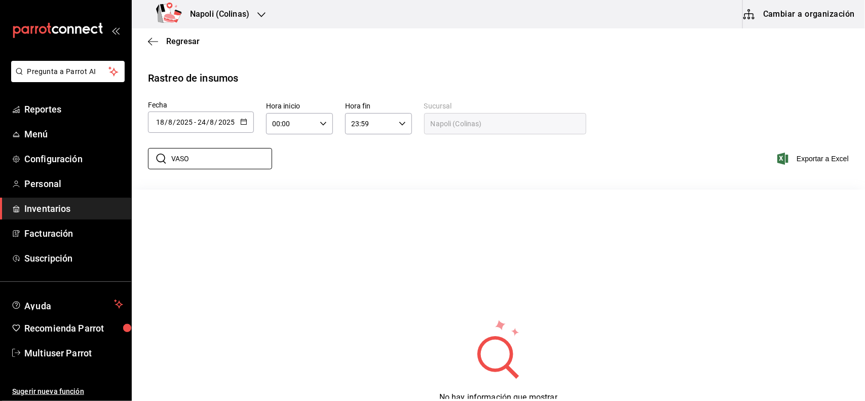
type input "VASO"
click at [276, 19] on div "Napoli (Colinas) Cambiar a organización" at bounding box center [499, 14] width 734 height 28
click at [263, 17] on icon "button" at bounding box center [262, 15] width 8 height 8
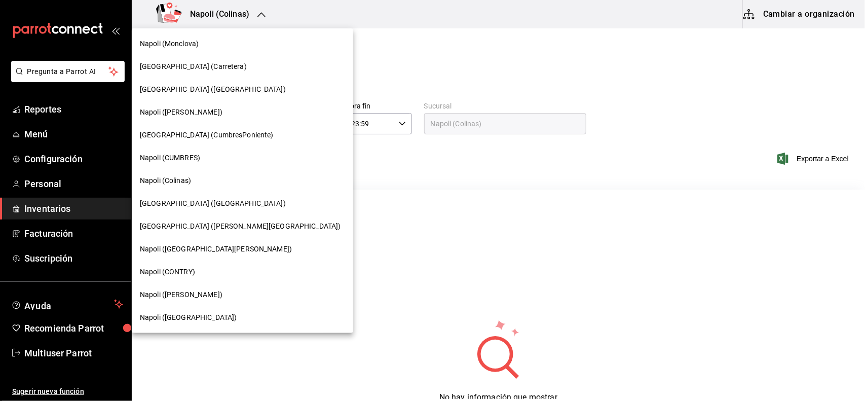
click at [206, 274] on div "Napoli (CONTRY)" at bounding box center [242, 272] width 205 height 11
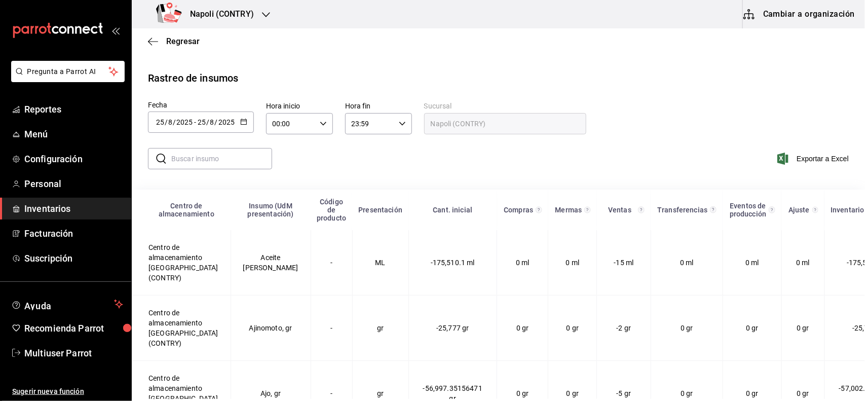
click at [244, 123] on icon "button" at bounding box center [243, 121] width 7 height 7
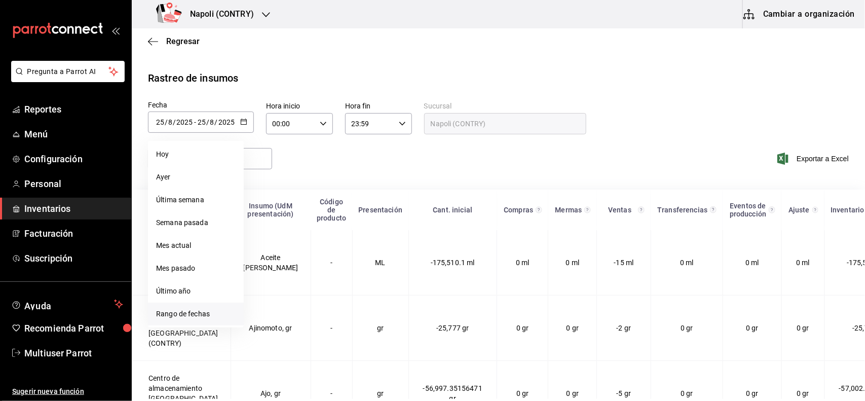
click at [182, 317] on li "Rango de fechas" at bounding box center [196, 314] width 96 height 23
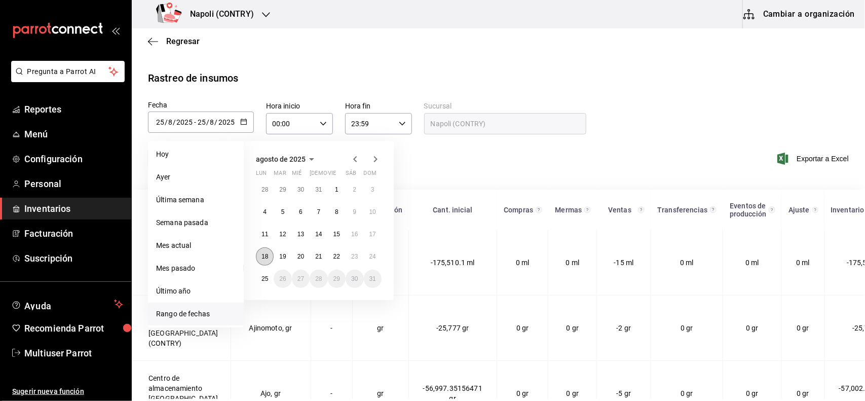
click at [262, 259] on abbr "18" at bounding box center [265, 256] width 7 height 7
click at [379, 259] on button "24" at bounding box center [373, 256] width 18 height 18
type input "[DATE]"
type input "18"
type input "[DATE]"
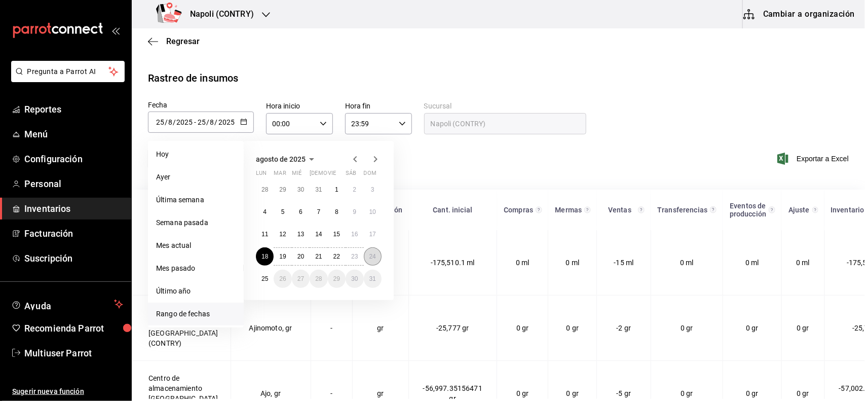
type input "24"
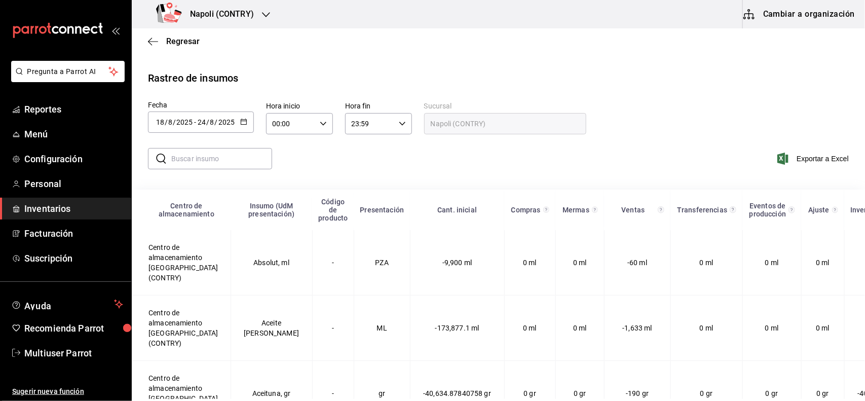
drag, startPoint x: 228, startPoint y: 163, endPoint x: 219, endPoint y: 164, distance: 9.2
click at [221, 163] on input "text" at bounding box center [221, 159] width 101 height 20
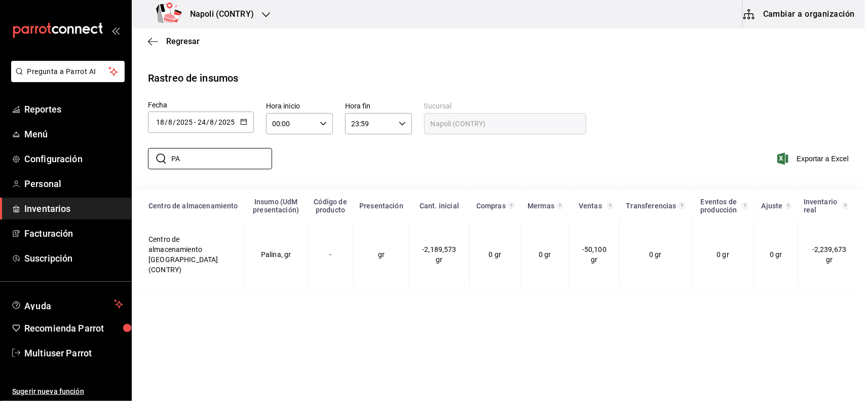
type input "P"
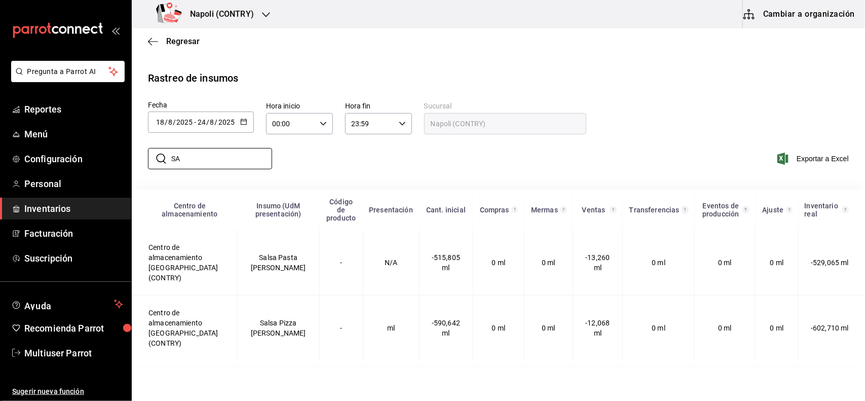
type input "S"
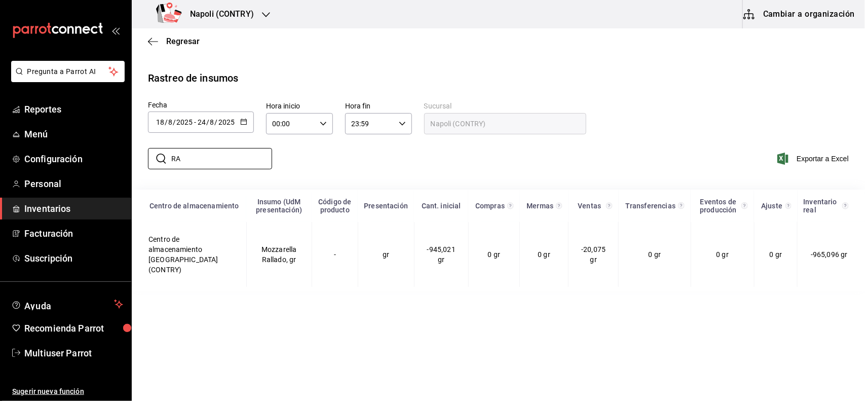
type input "R"
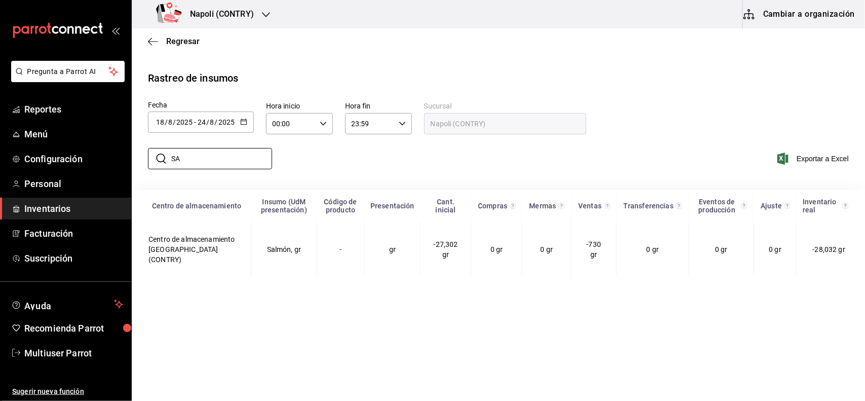
type input "S"
type input "P"
type input "C"
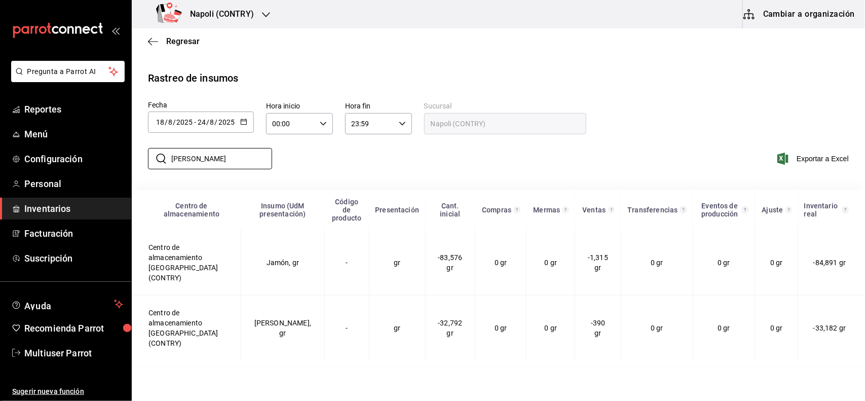
type input "J"
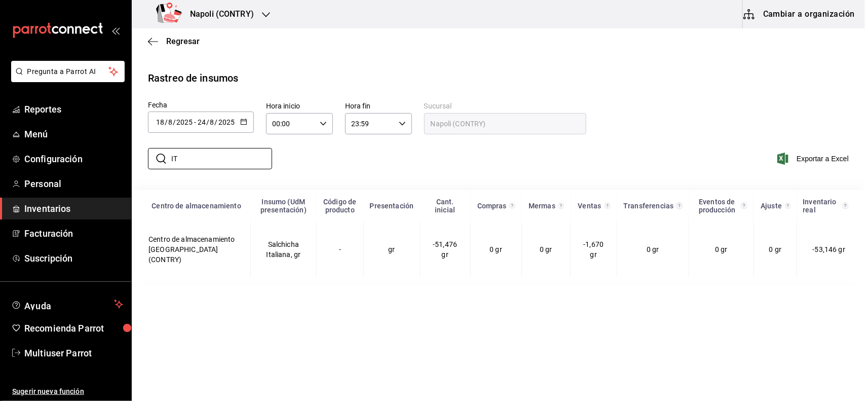
type input "I"
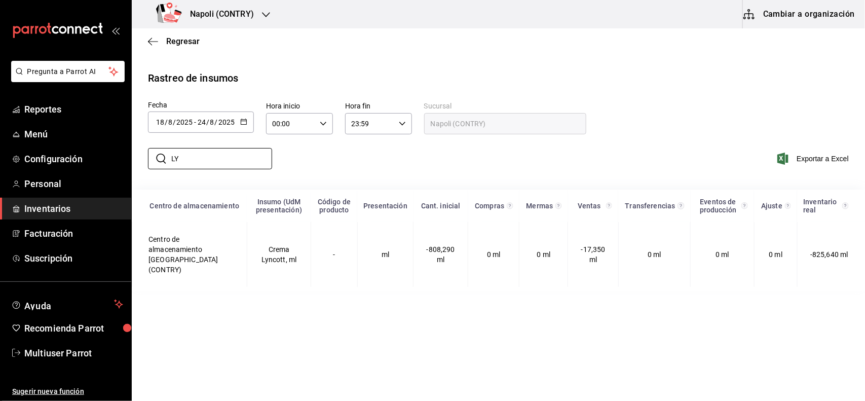
type input "L"
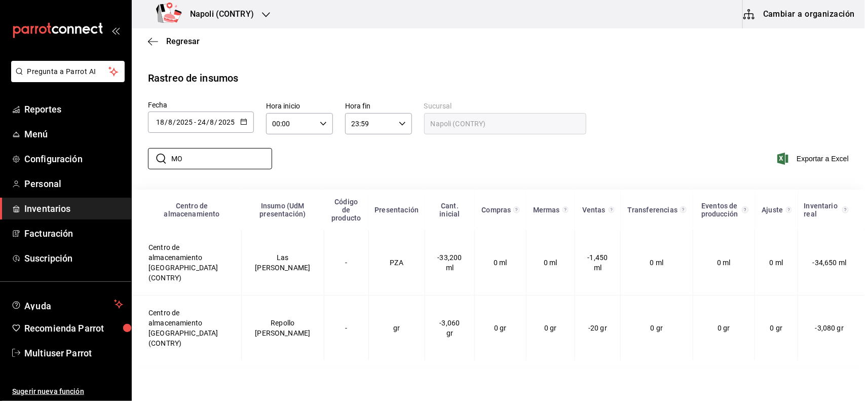
type input "M"
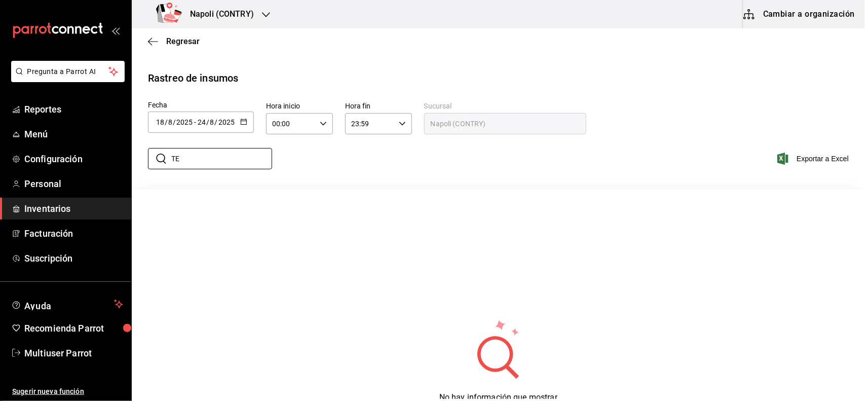
type input "T"
type input "A"
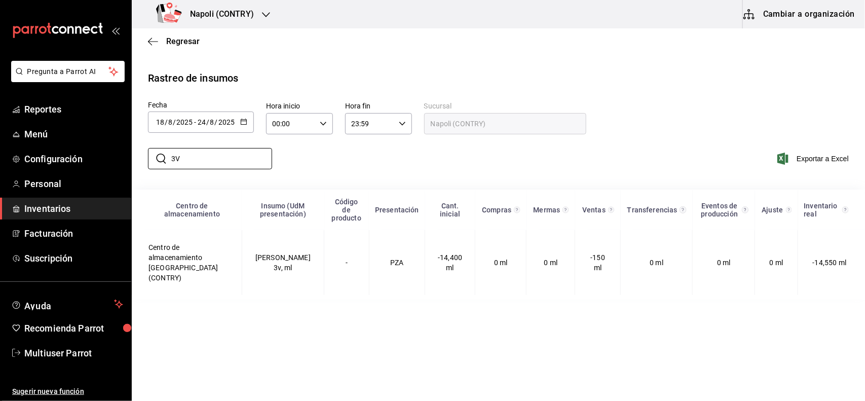
type input "3"
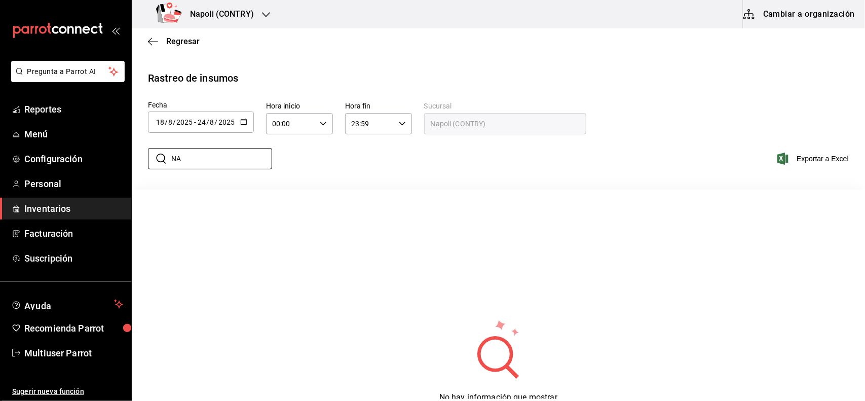
type input "N"
type input "2"
type input "B"
type input "H"
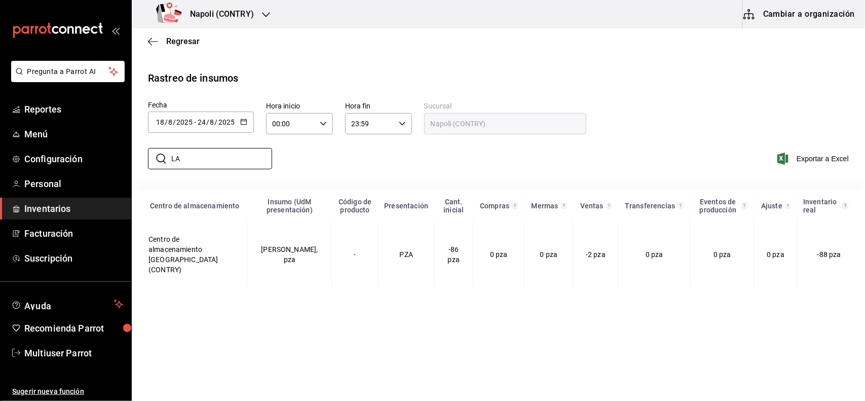
type input "L"
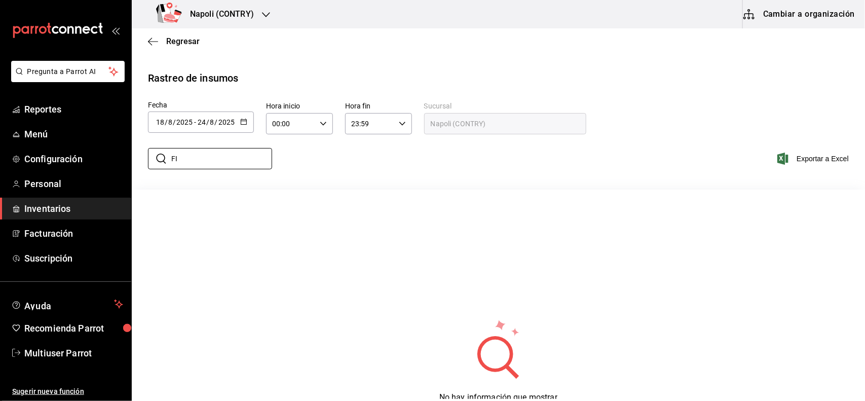
type input "F"
type input "P"
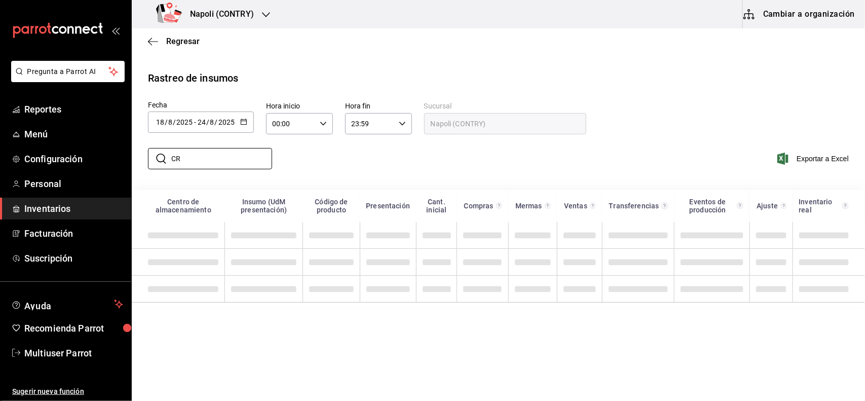
type input "C"
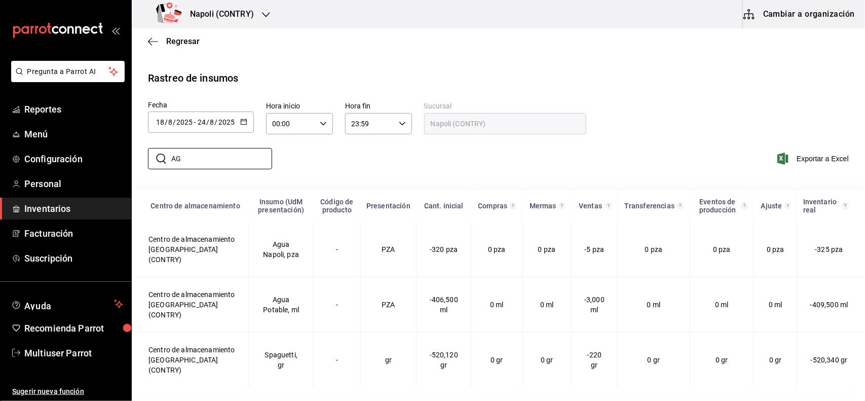
type input "A"
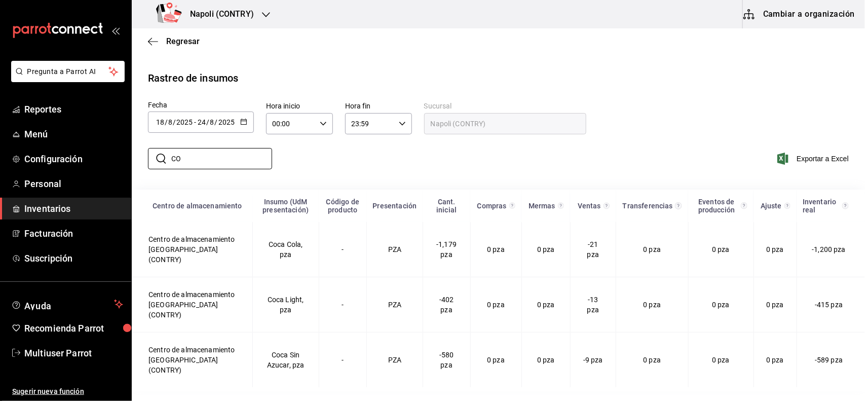
type input "C"
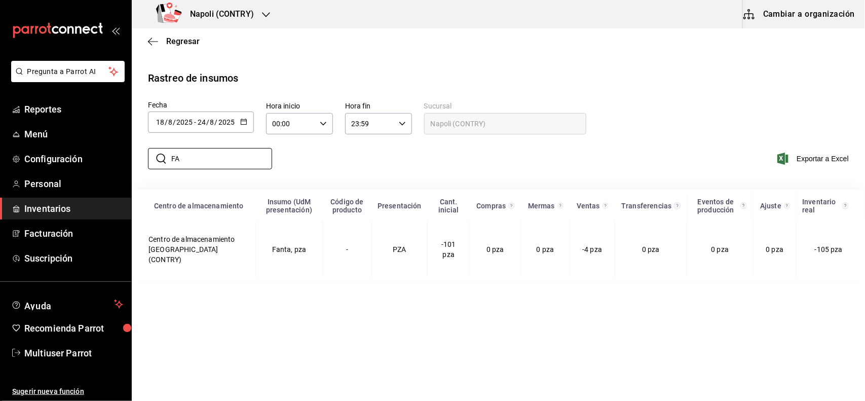
type input "F"
type input "S"
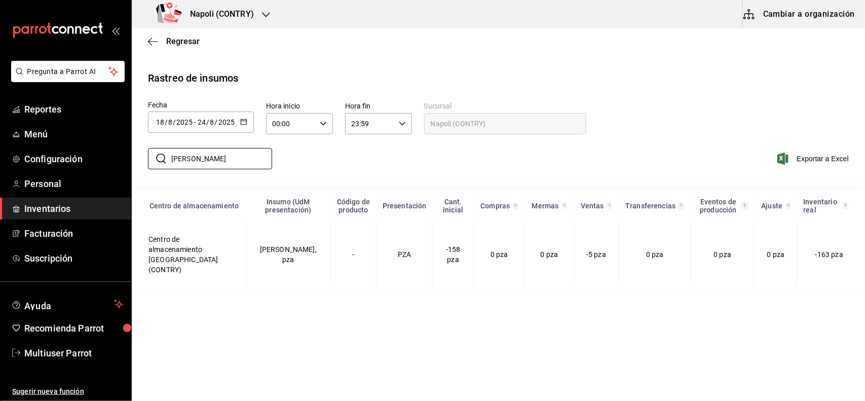
type input "J"
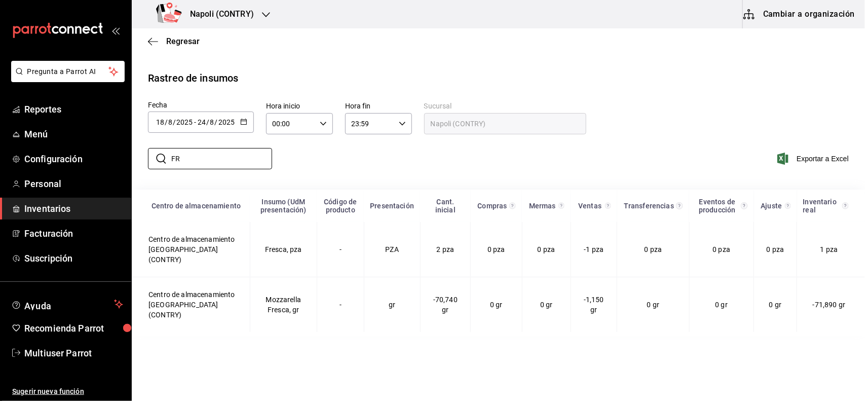
type input "F"
type input "S"
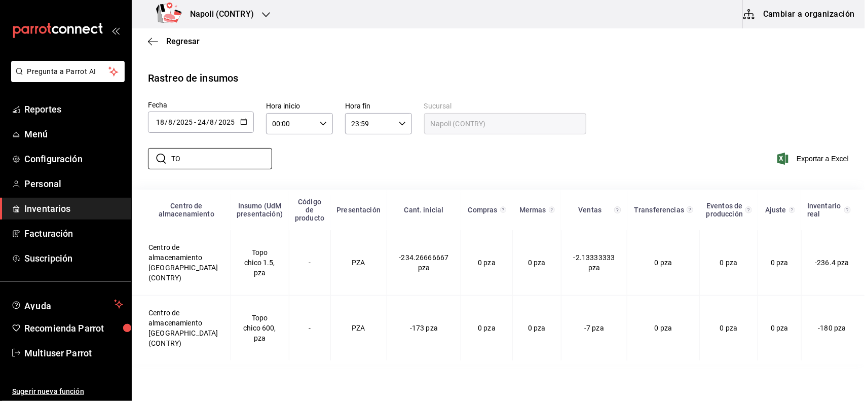
type input "T"
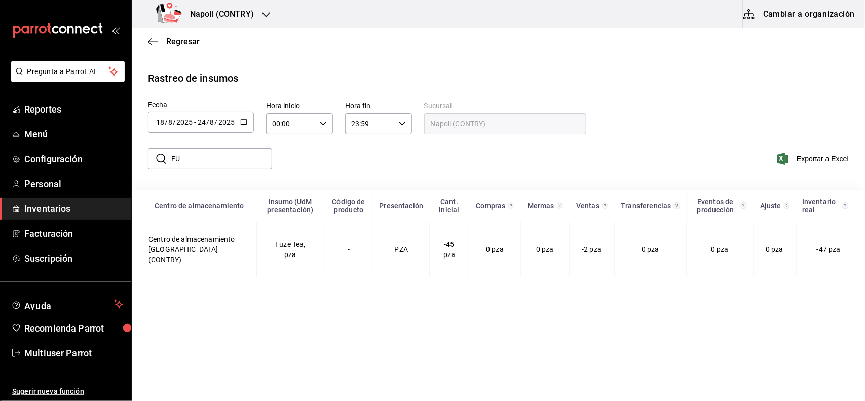
type input "F"
type input "T"
type input "C"
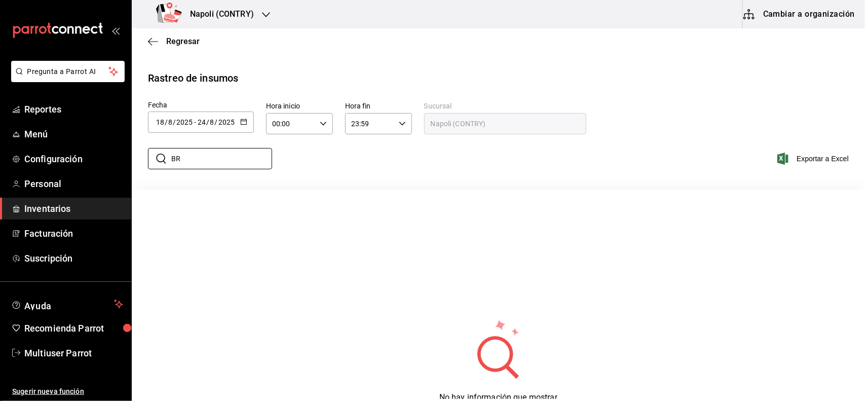
type input "B"
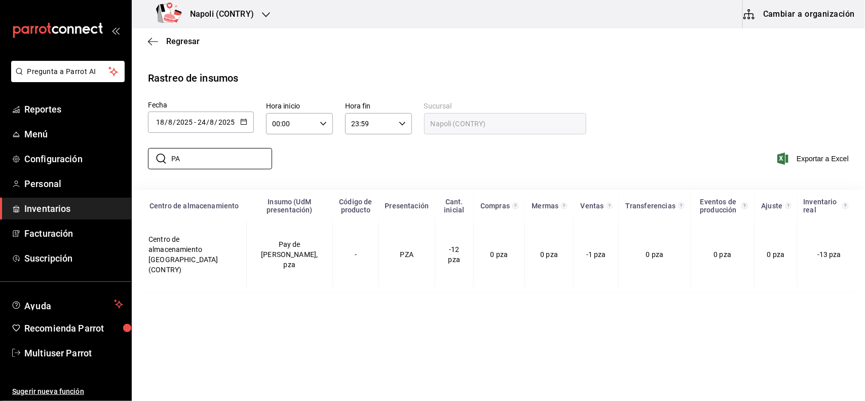
type input "P"
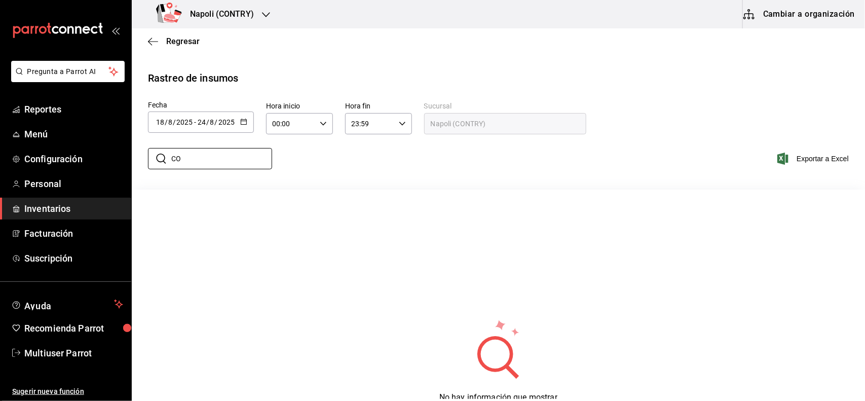
type input "C"
type input "V"
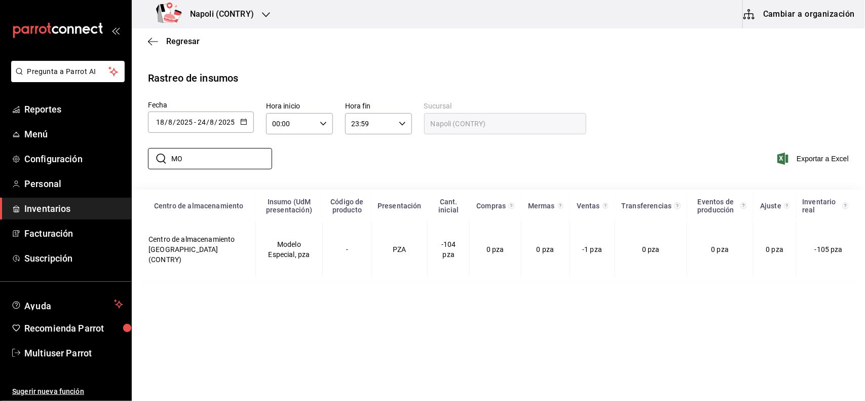
type input "M"
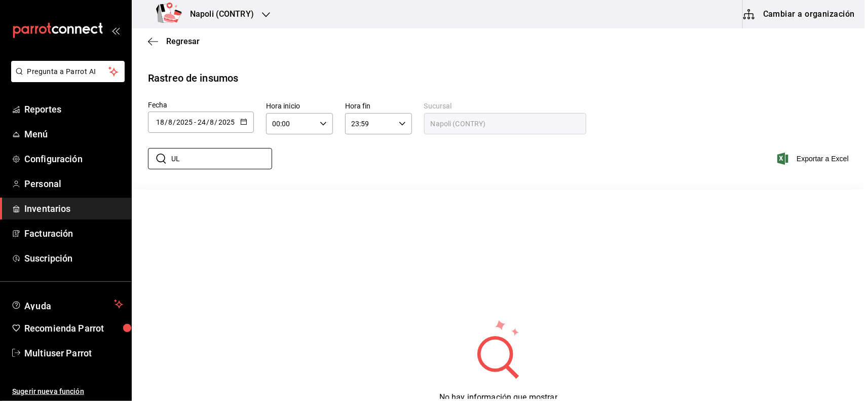
type input "U"
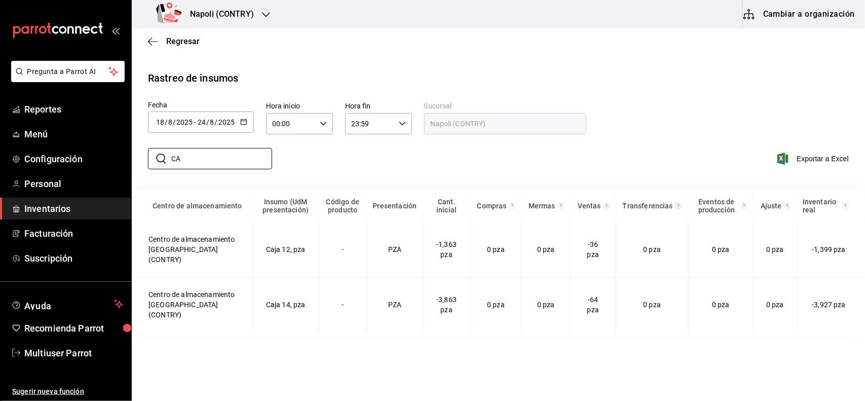
type input "C"
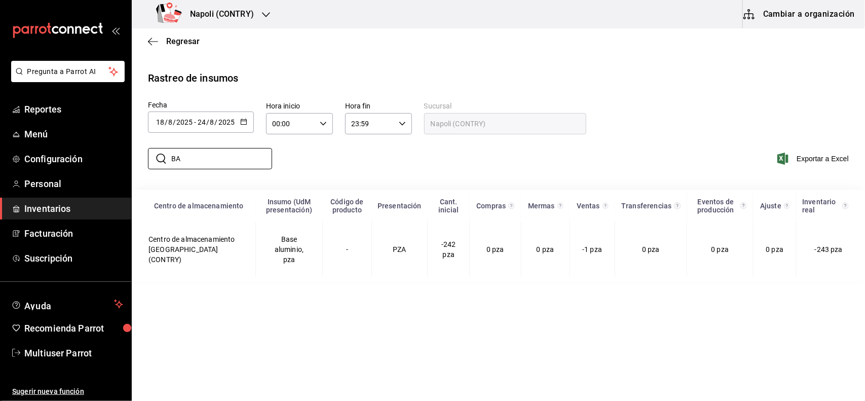
type input "B"
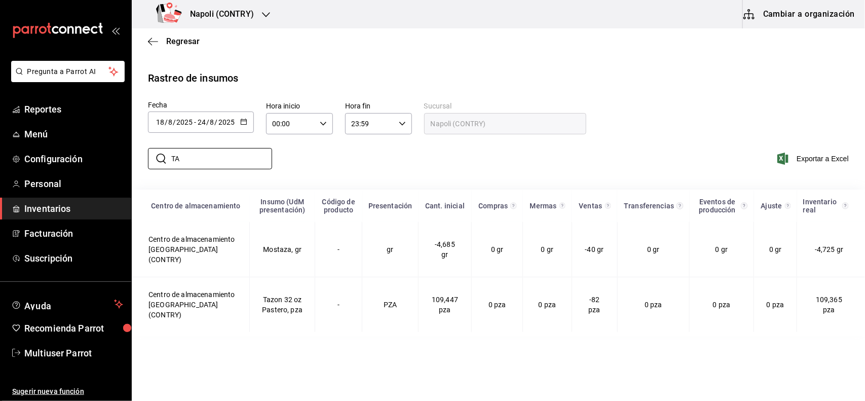
type input "T"
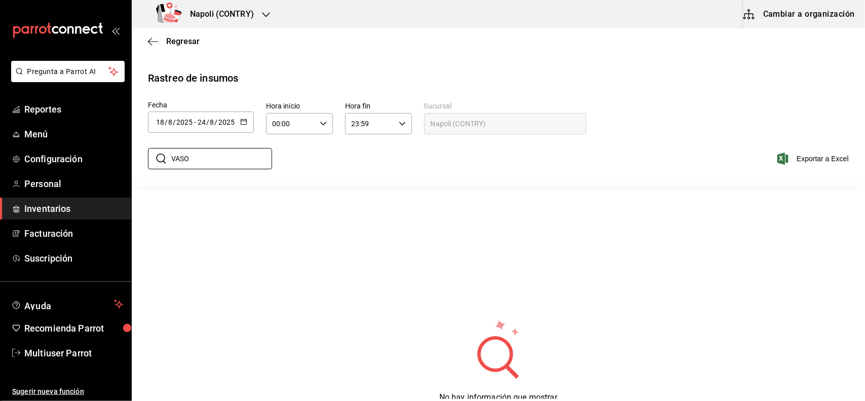
type input "VASO"
click at [267, 18] on icon "button" at bounding box center [266, 15] width 8 height 8
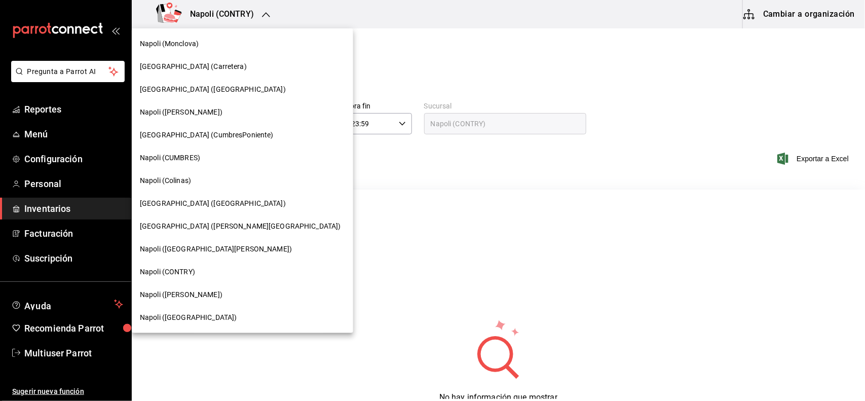
click at [218, 137] on span "Napoli (CumbresPoniente)" at bounding box center [207, 135] width 134 height 11
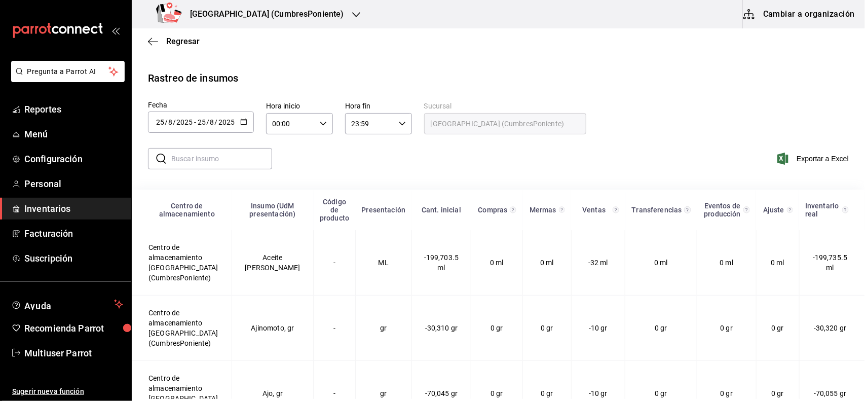
click at [247, 122] on div "[DATE] [DATE] - [DATE] [DATE]" at bounding box center [201, 122] width 106 height 21
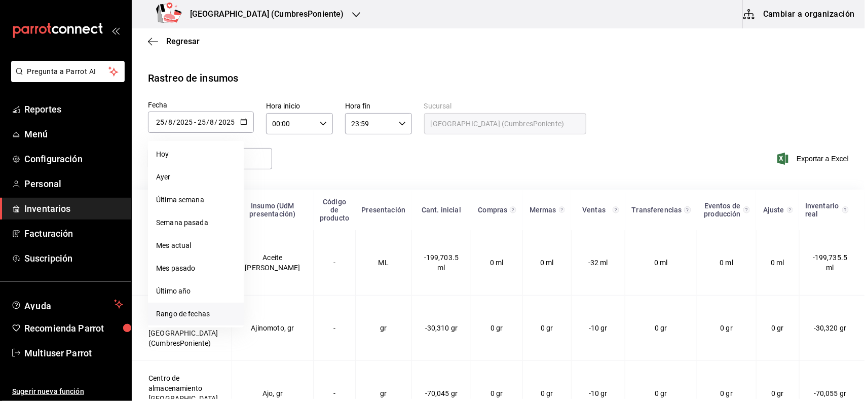
click at [209, 309] on li "Rango de fechas" at bounding box center [196, 314] width 96 height 23
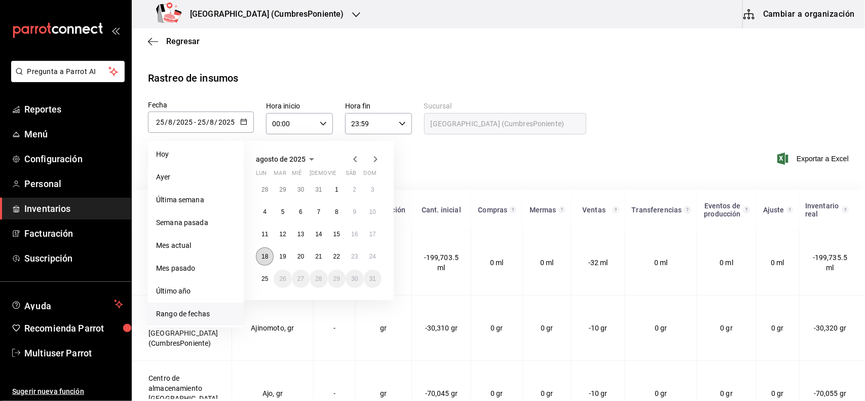
click at [267, 256] on abbr "18" at bounding box center [265, 256] width 7 height 7
click at [376, 260] on button "24" at bounding box center [373, 256] width 18 height 18
type input "[DATE]"
type input "18"
type input "[DATE]"
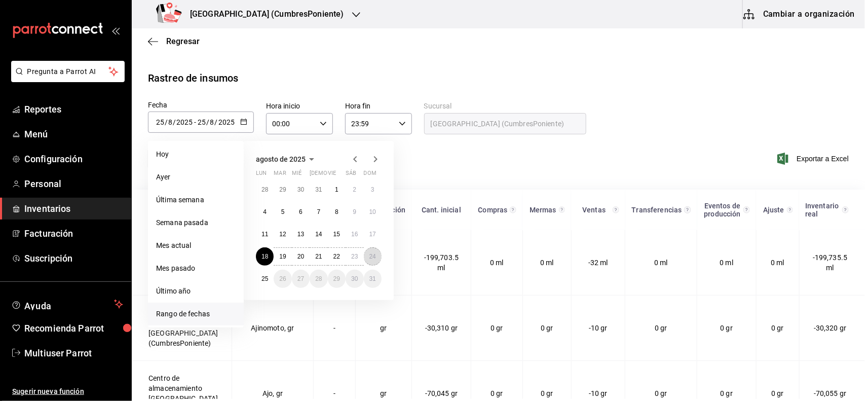
type input "24"
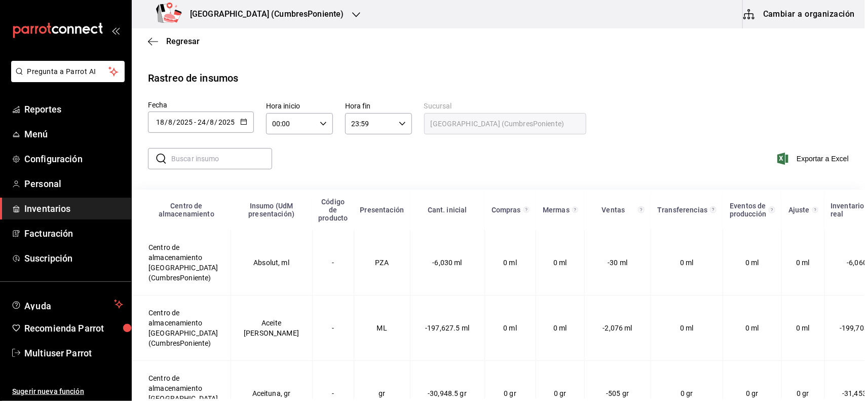
click at [352, 16] on icon "button" at bounding box center [356, 14] width 8 height 5
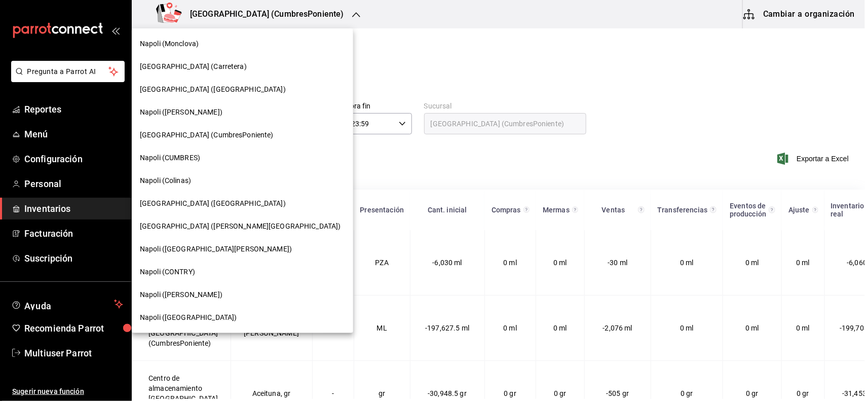
click at [245, 205] on div "[GEOGRAPHIC_DATA] ([GEOGRAPHIC_DATA])" at bounding box center [242, 203] width 205 height 11
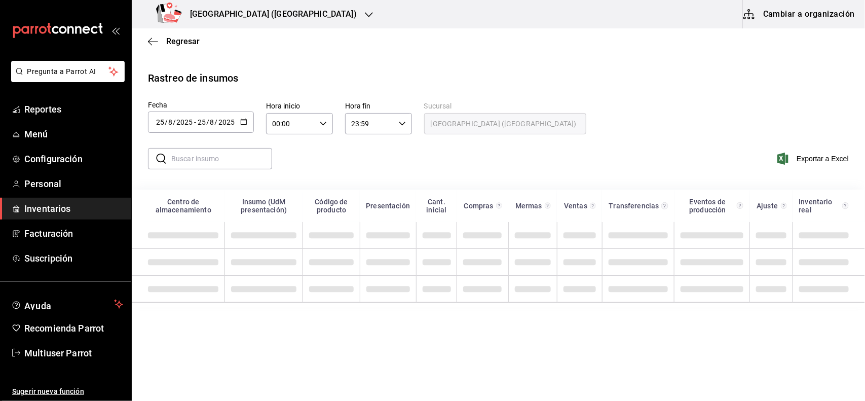
click at [244, 122] on icon "button" at bounding box center [243, 121] width 7 height 7
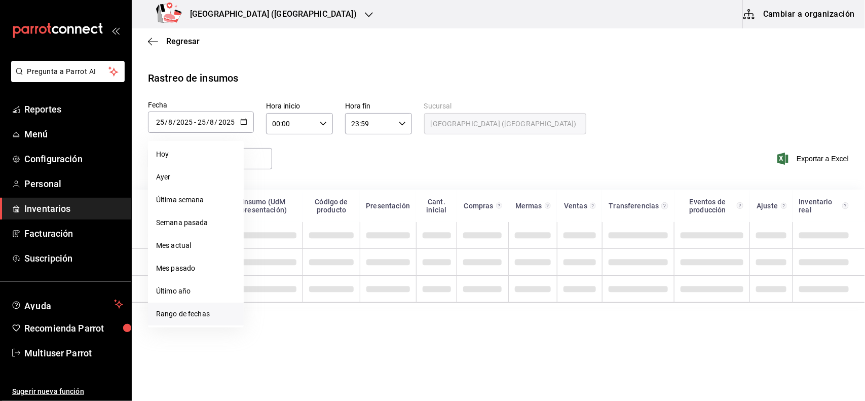
click at [166, 317] on li "Rango de fechas" at bounding box center [196, 314] width 96 height 23
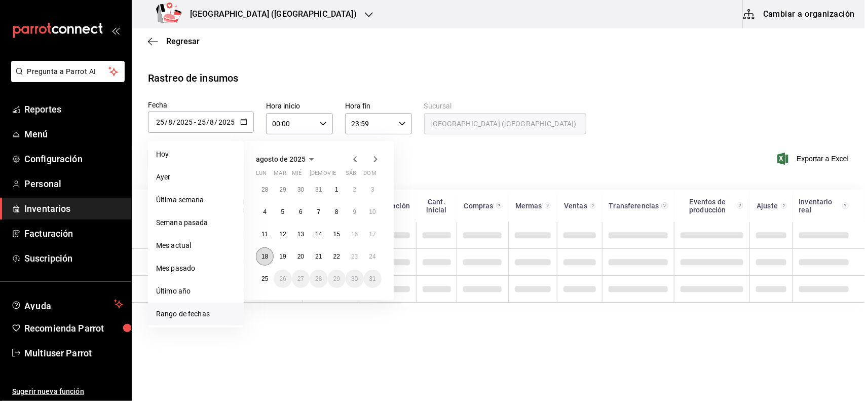
click at [262, 254] on abbr "18" at bounding box center [265, 256] width 7 height 7
click at [373, 258] on abbr "24" at bounding box center [373, 256] width 7 height 7
type input "[DATE]"
type input "18"
type input "[DATE]"
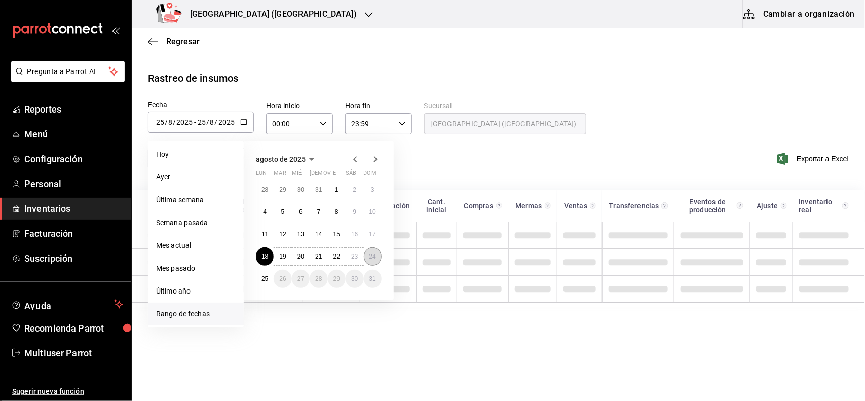
type input "24"
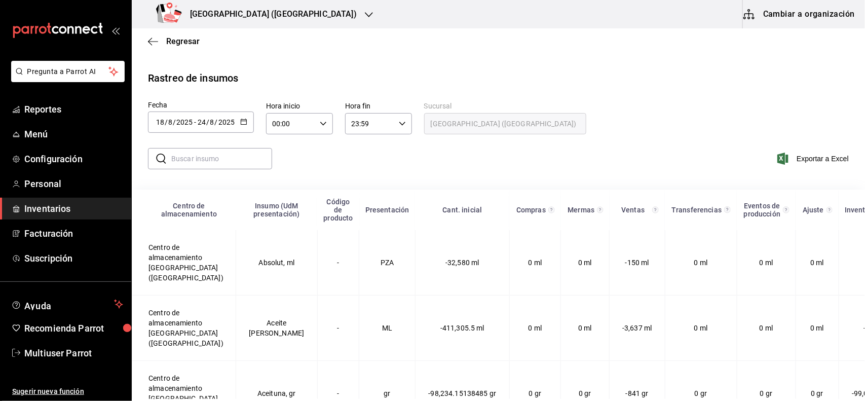
click at [216, 154] on input "text" at bounding box center [221, 159] width 101 height 20
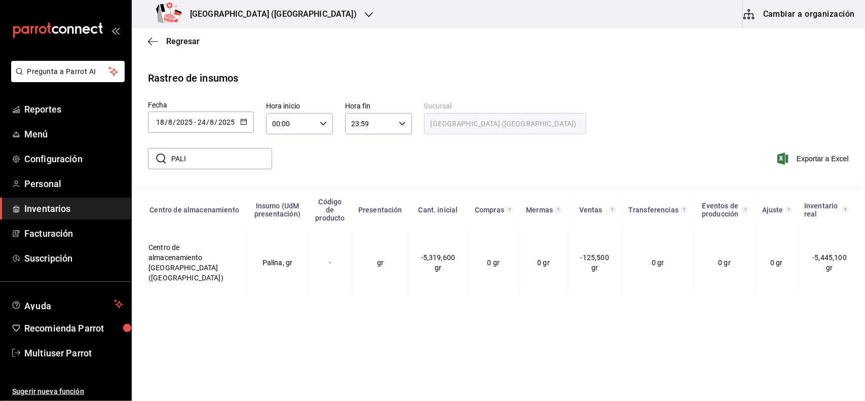
click at [204, 165] on input "PALI" at bounding box center [221, 159] width 101 height 20
type input "P"
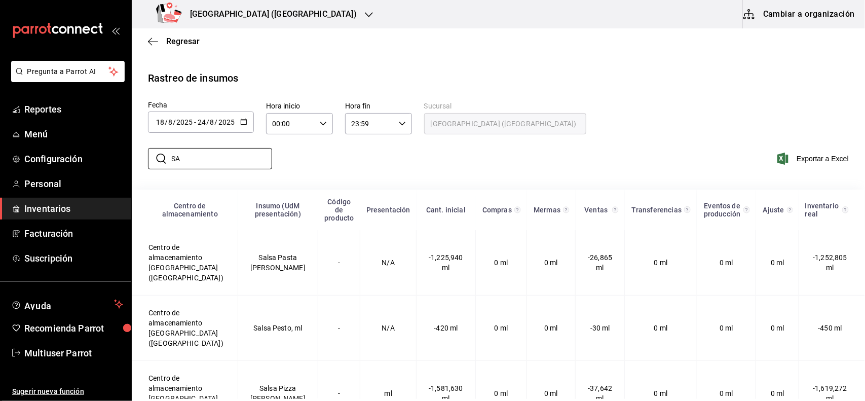
type input "S"
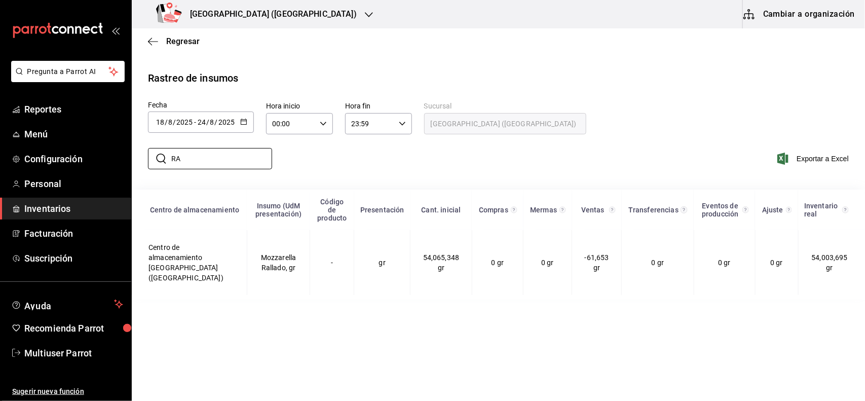
type input "R"
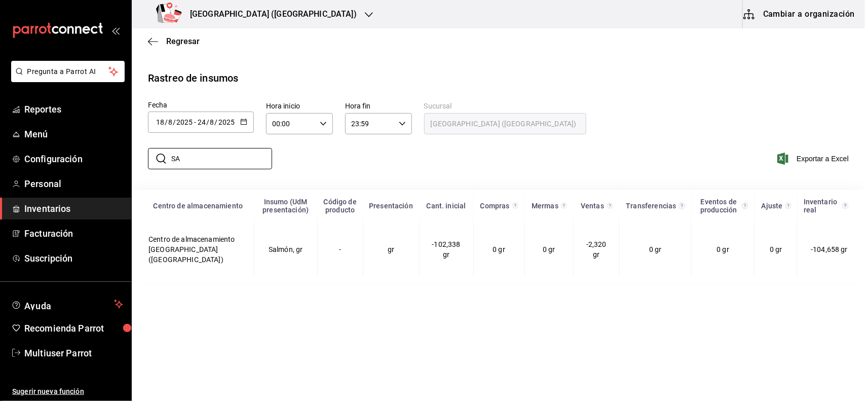
type input "S"
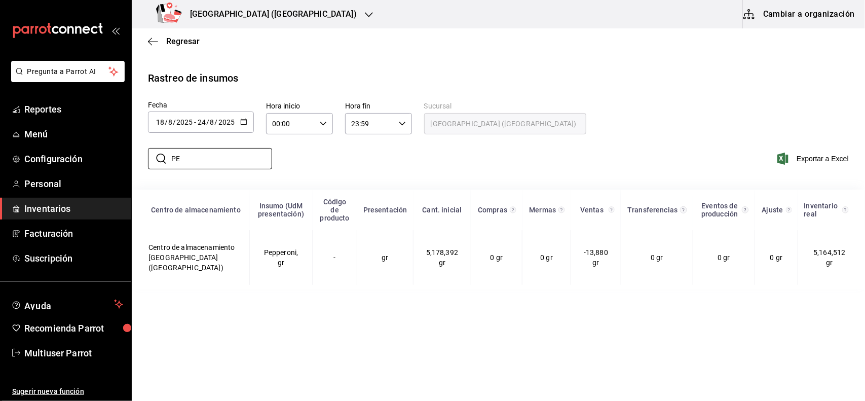
type input "P"
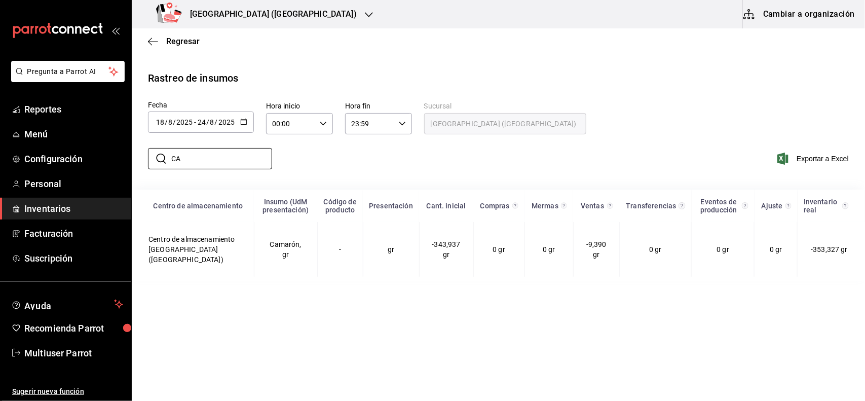
type input "C"
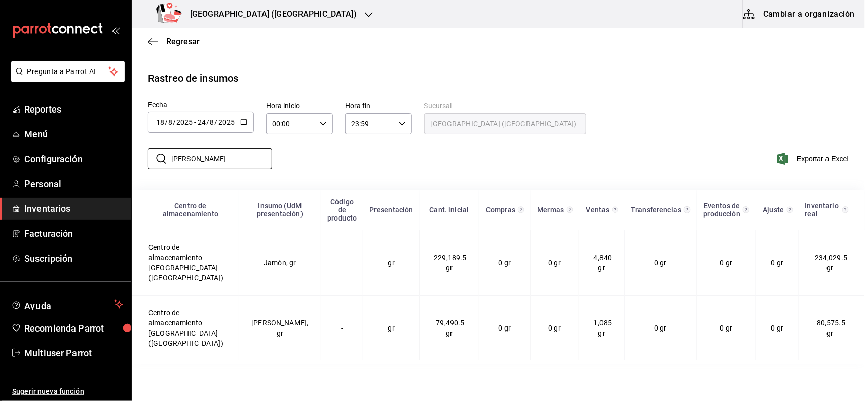
type input "J"
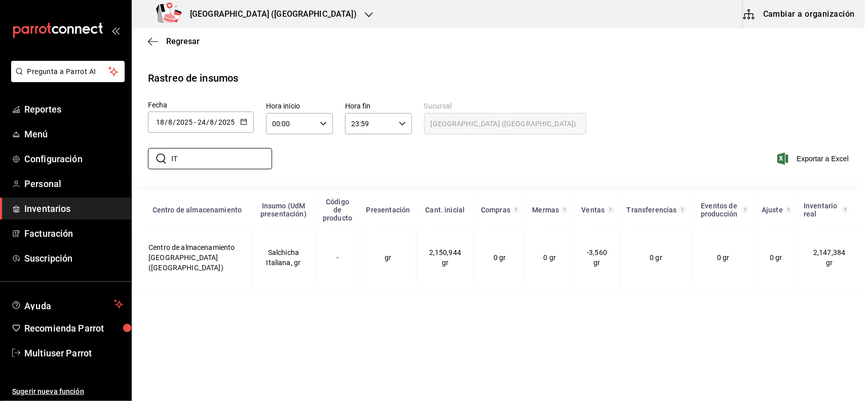
type input "I"
type input "L"
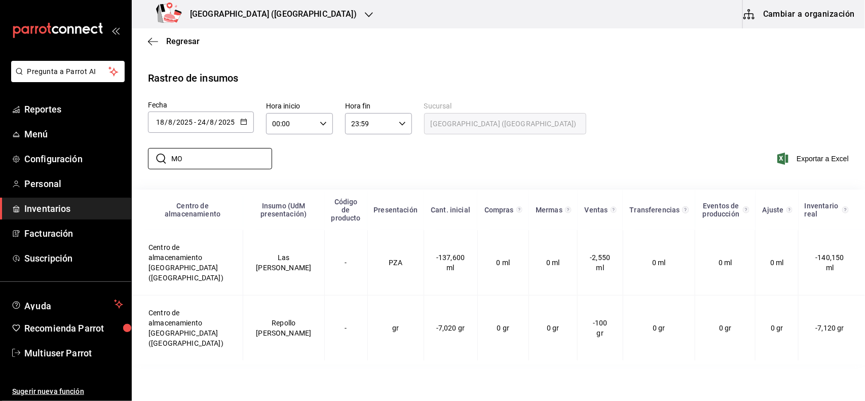
type input "M"
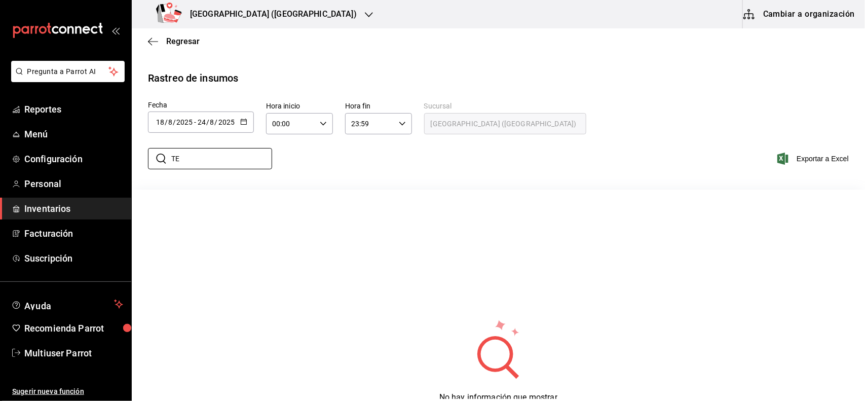
type input "T"
type input "A"
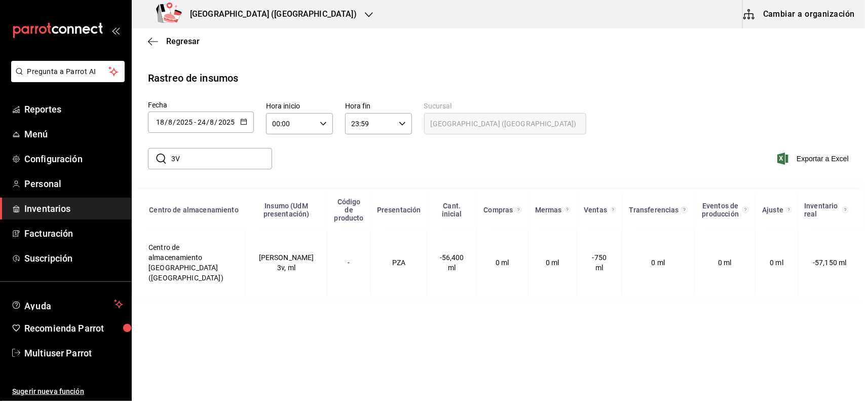
type input "3"
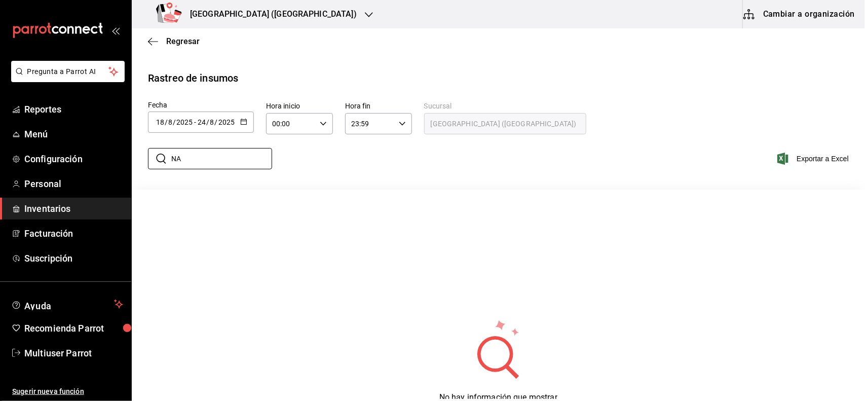
type input "N"
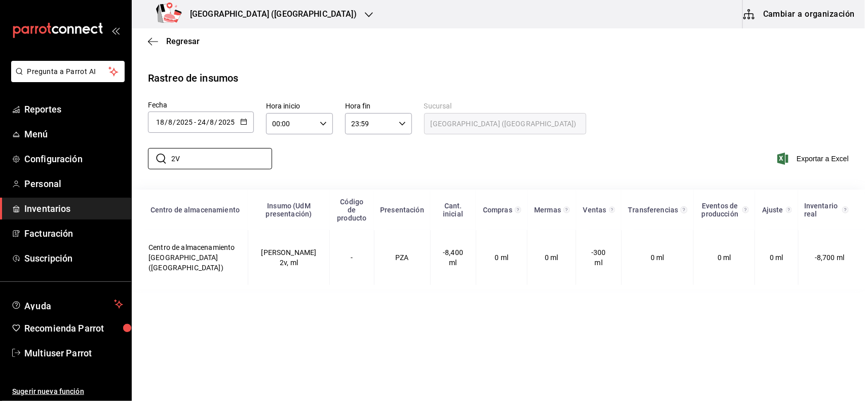
type input "2"
type input "B"
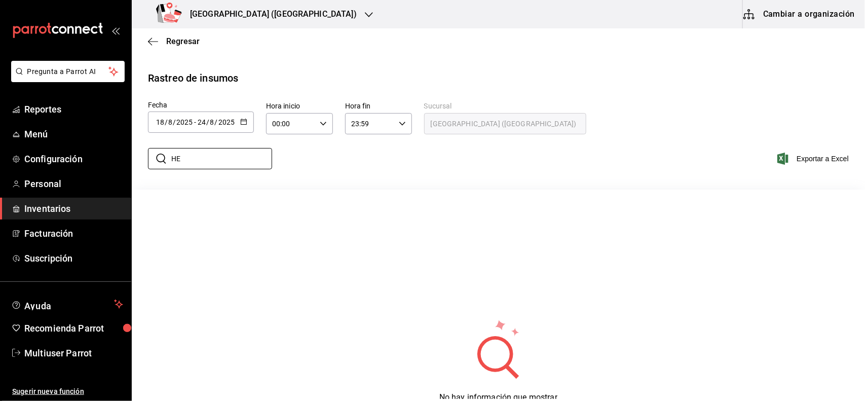
type input "H"
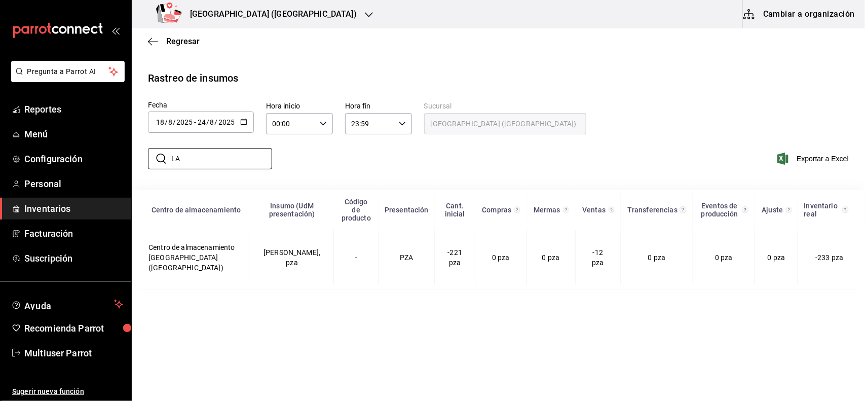
type input "L"
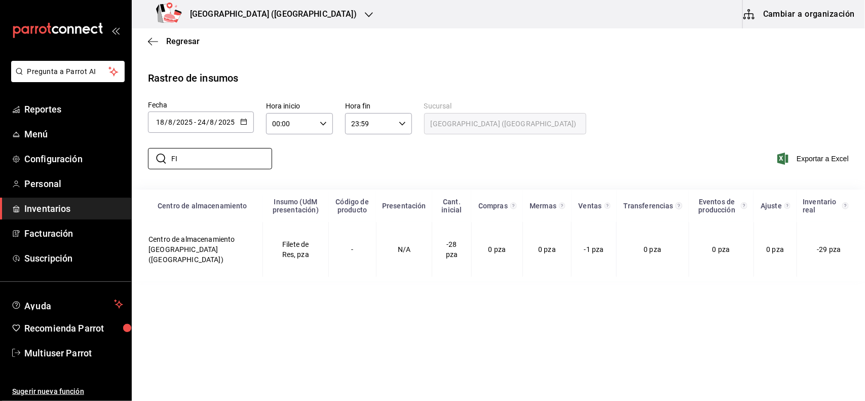
type input "F"
type input "P"
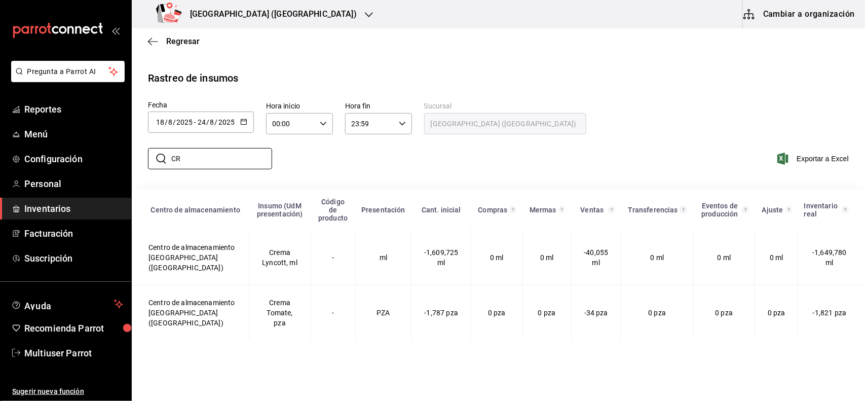
type input "C"
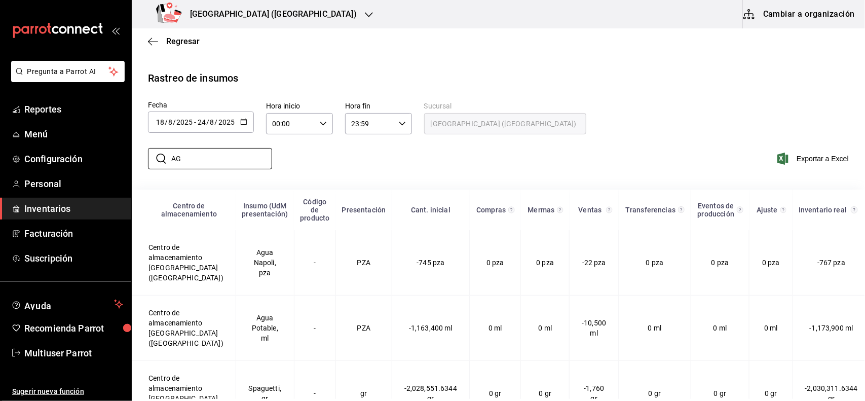
type input "A"
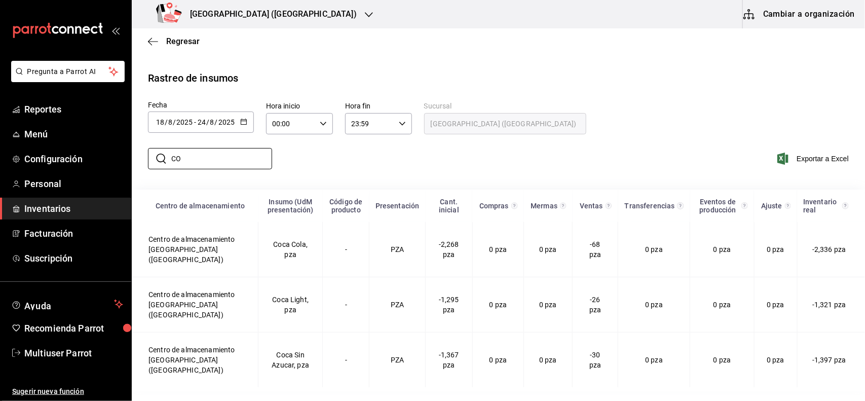
type input "C"
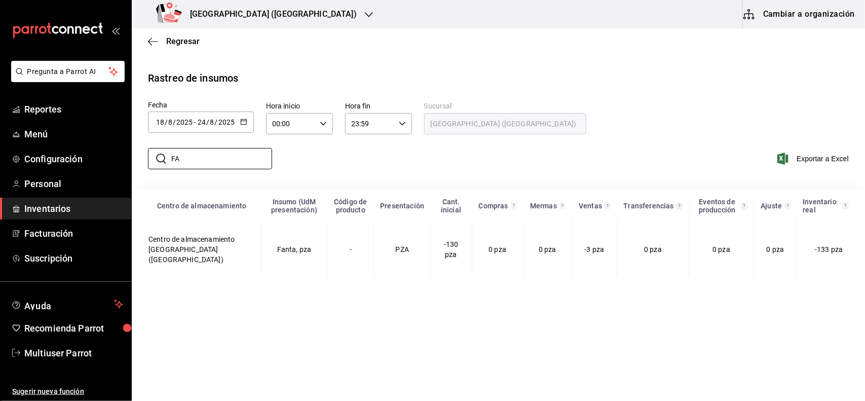
type input "F"
type input "S"
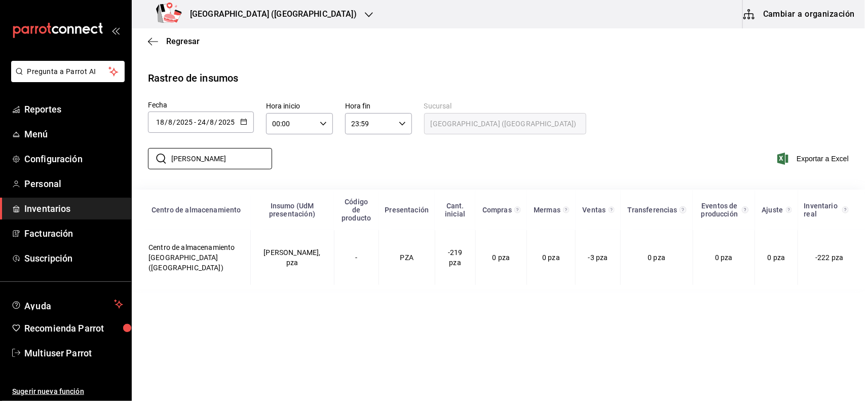
type input "J"
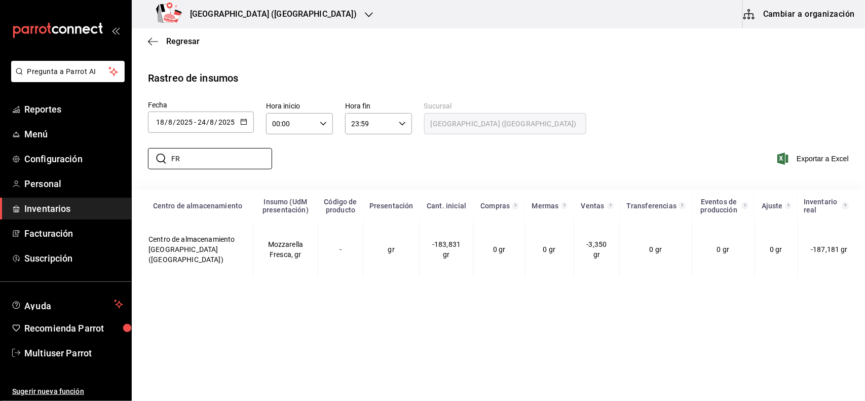
type input "F"
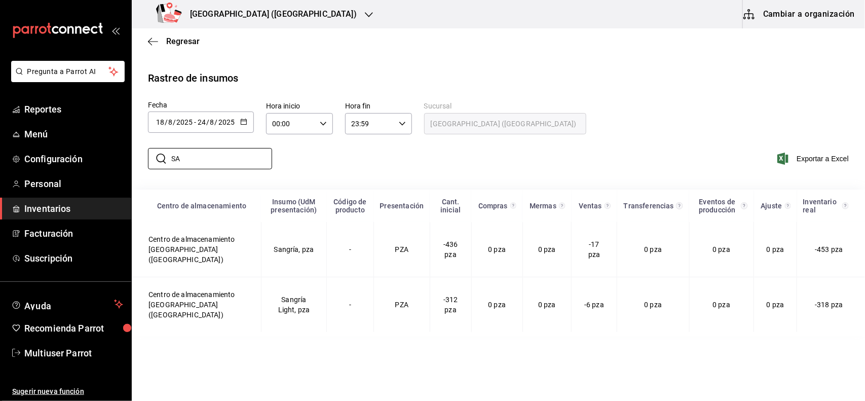
type input "S"
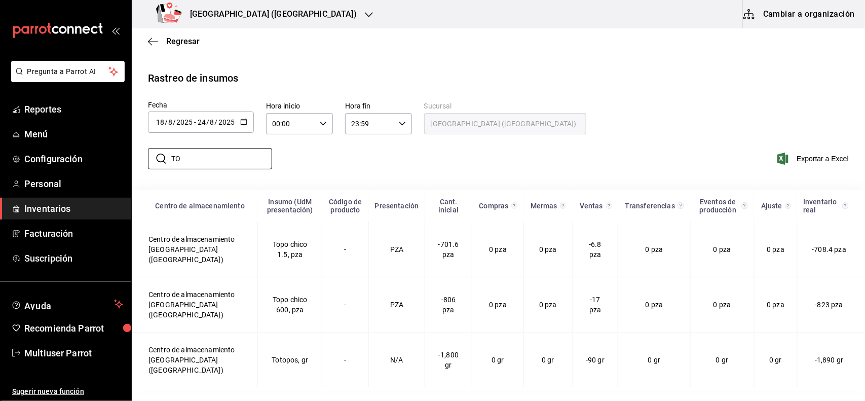
type input "T"
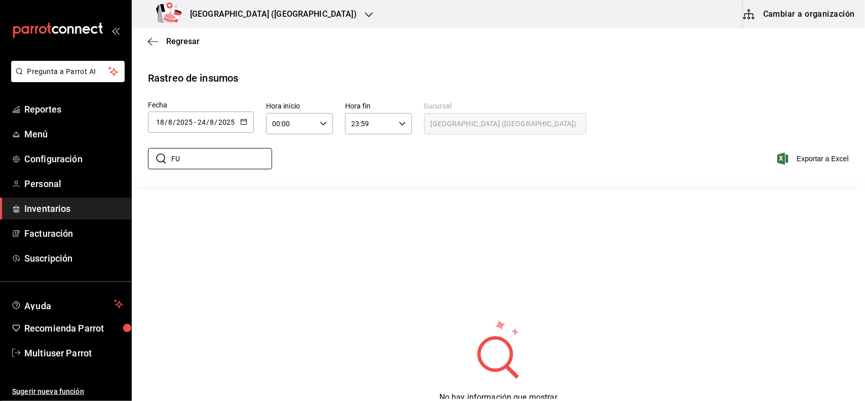
type input "F"
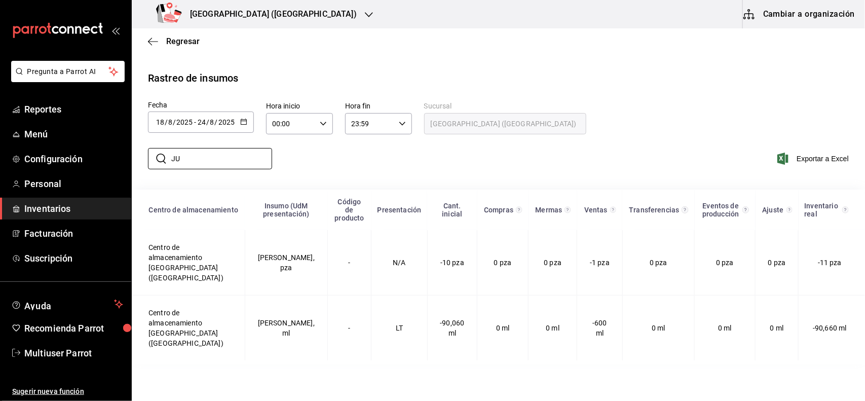
type input "J"
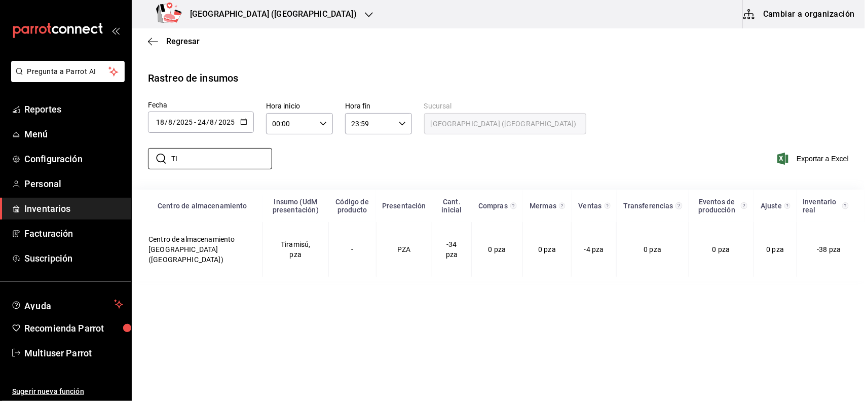
type input "T"
type input "C"
type input "B"
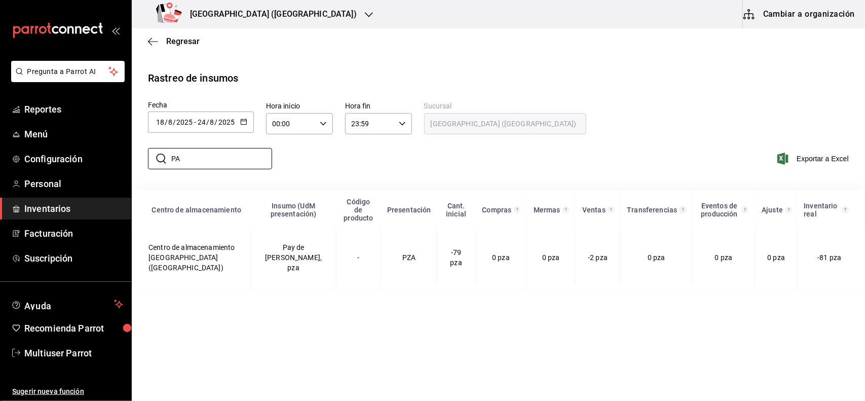
type input "P"
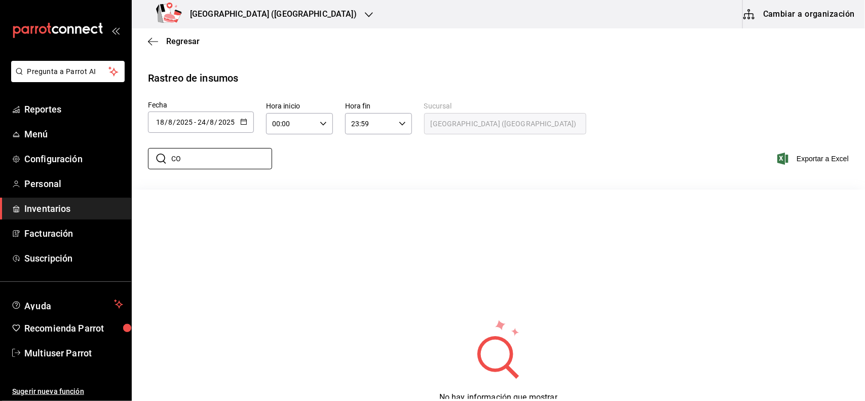
type input "C"
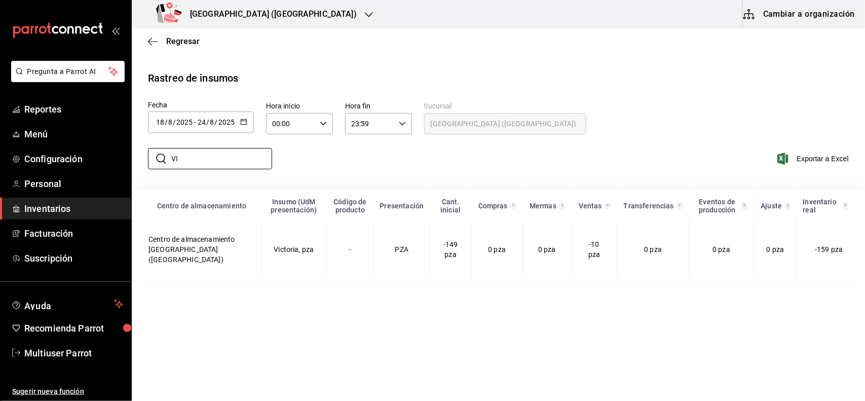
type input "V"
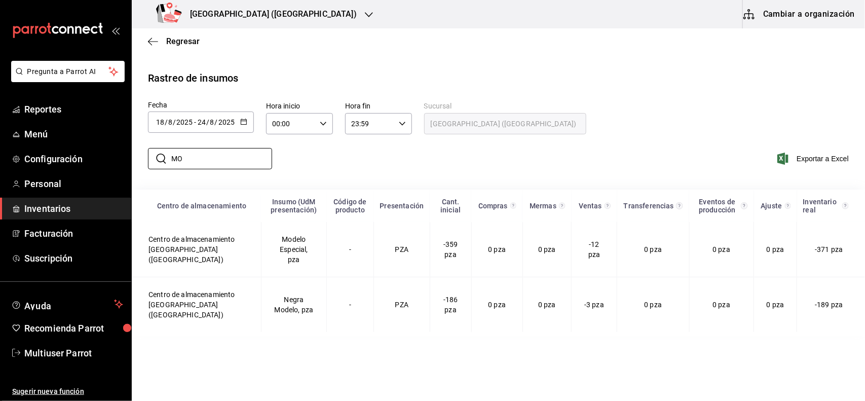
type input "M"
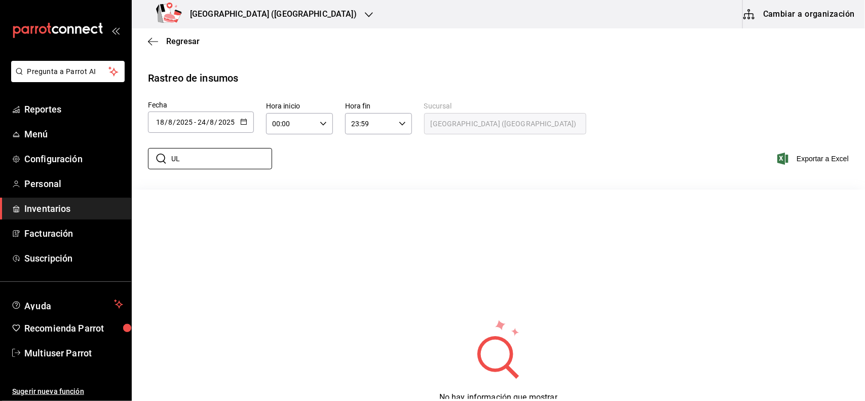
type input "U"
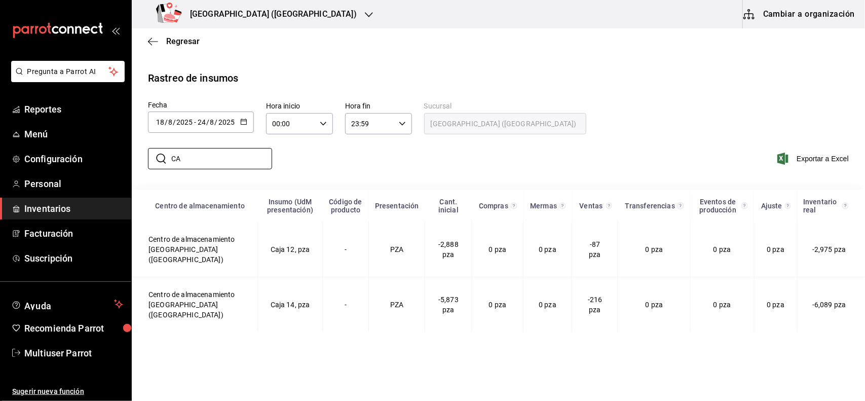
type input "C"
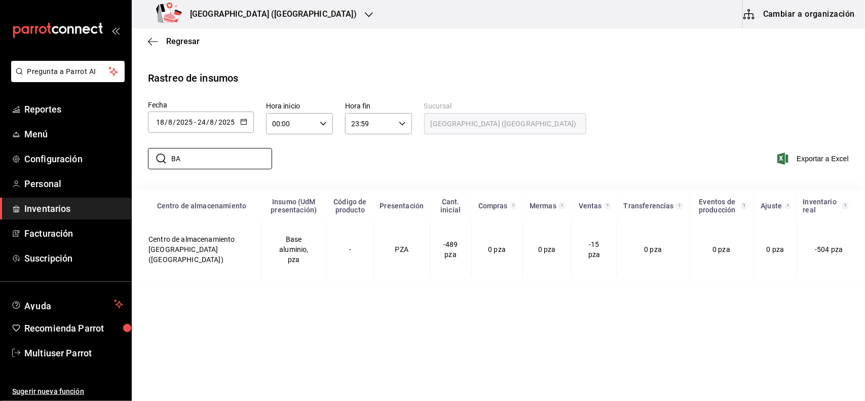
type input "B"
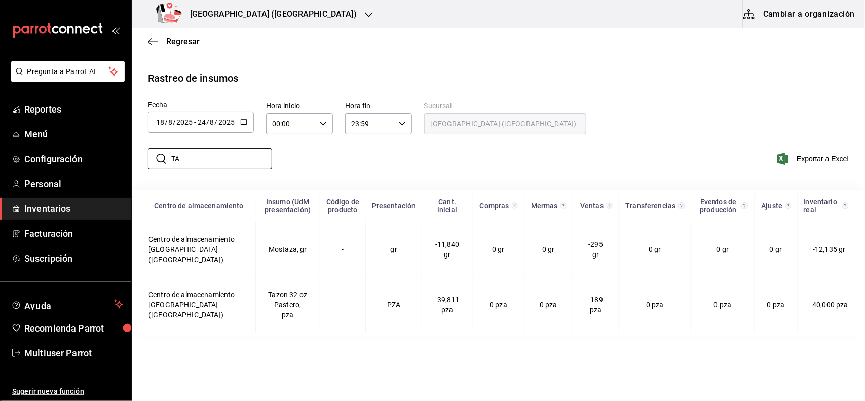
type input "T"
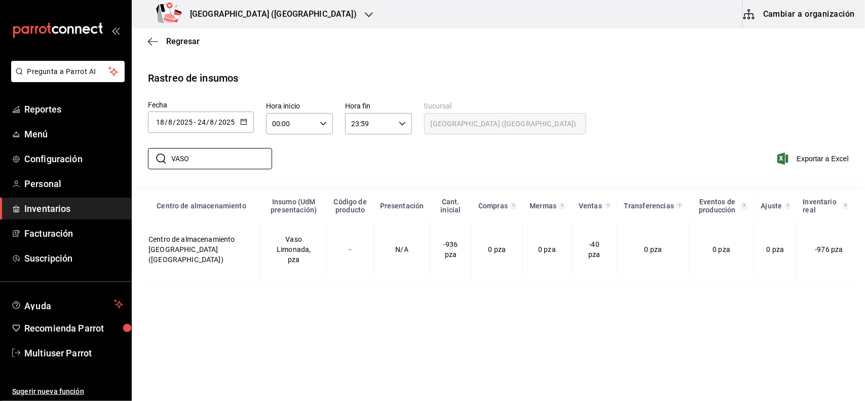
type input "VASO"
